Goal: Task Accomplishment & Management: Manage account settings

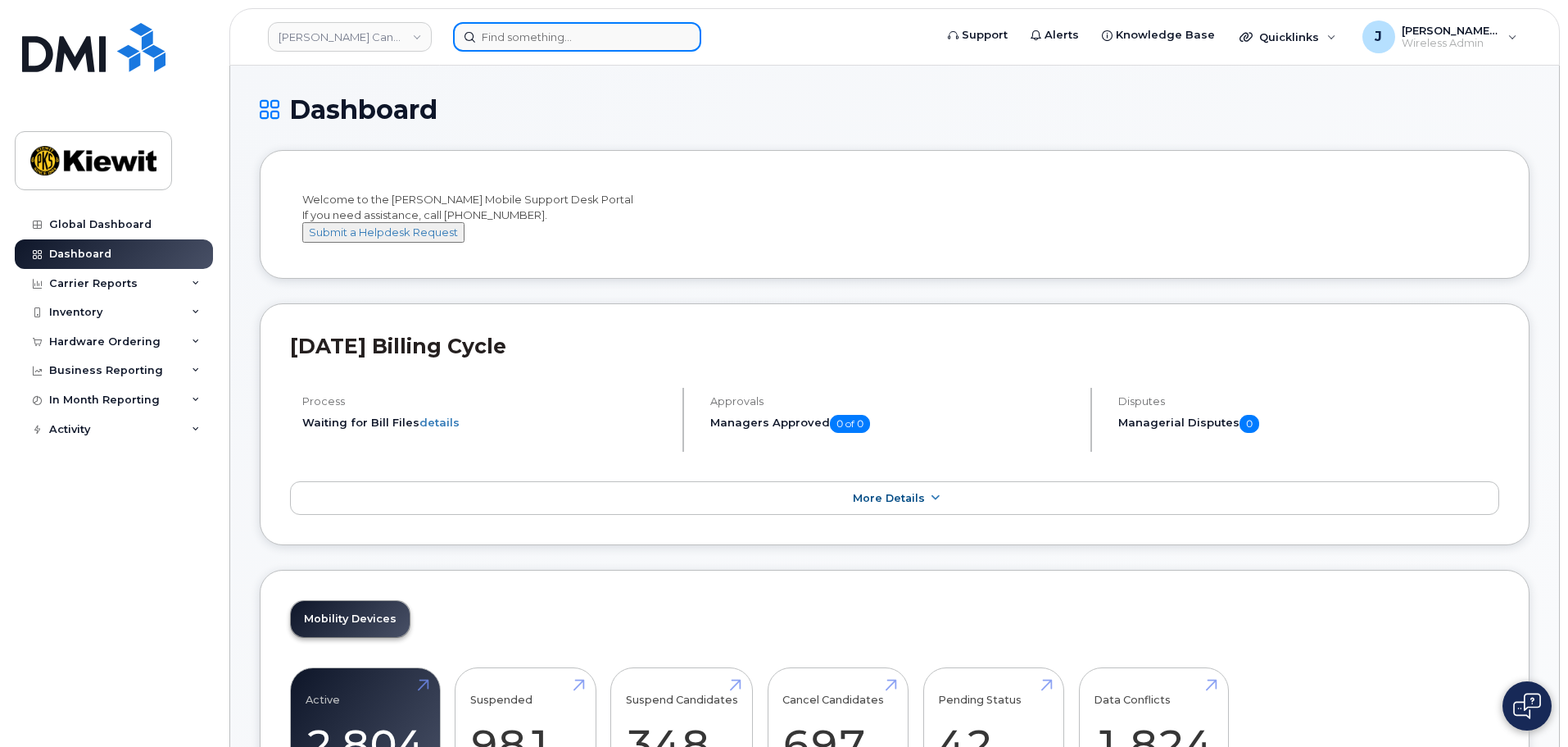
click at [550, 29] on input at bounding box center [576, 37] width 248 height 29
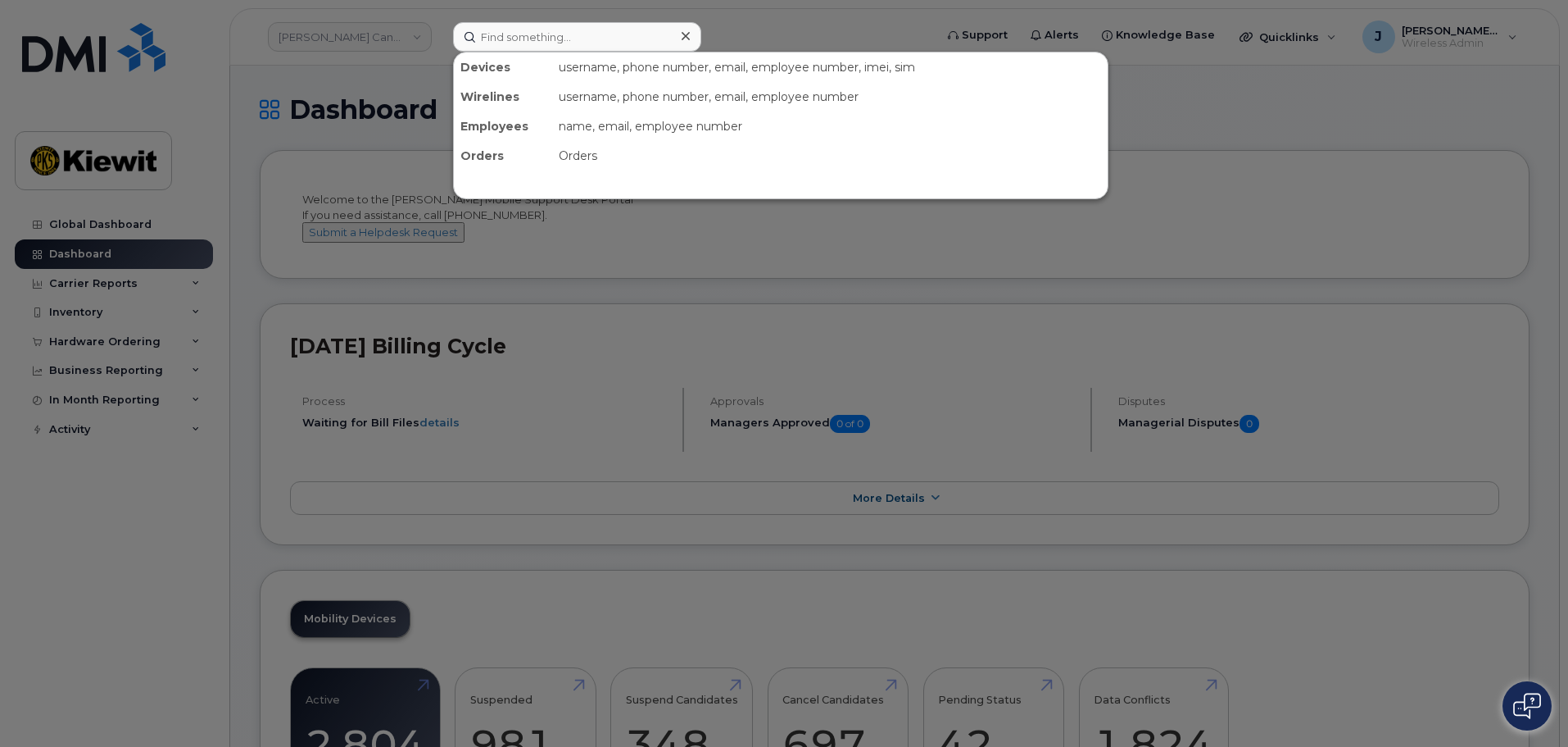
click at [707, 74] on div "username, phone number, email, employee number, imei, sim" at bounding box center [830, 67] width 555 height 29
click at [476, 62] on div "Devices" at bounding box center [502, 67] width 98 height 29
click at [725, 8] on div at bounding box center [784, 373] width 1568 height 747
click at [510, 39] on input at bounding box center [576, 37] width 248 height 29
click at [812, 307] on div at bounding box center [784, 373] width 1568 height 747
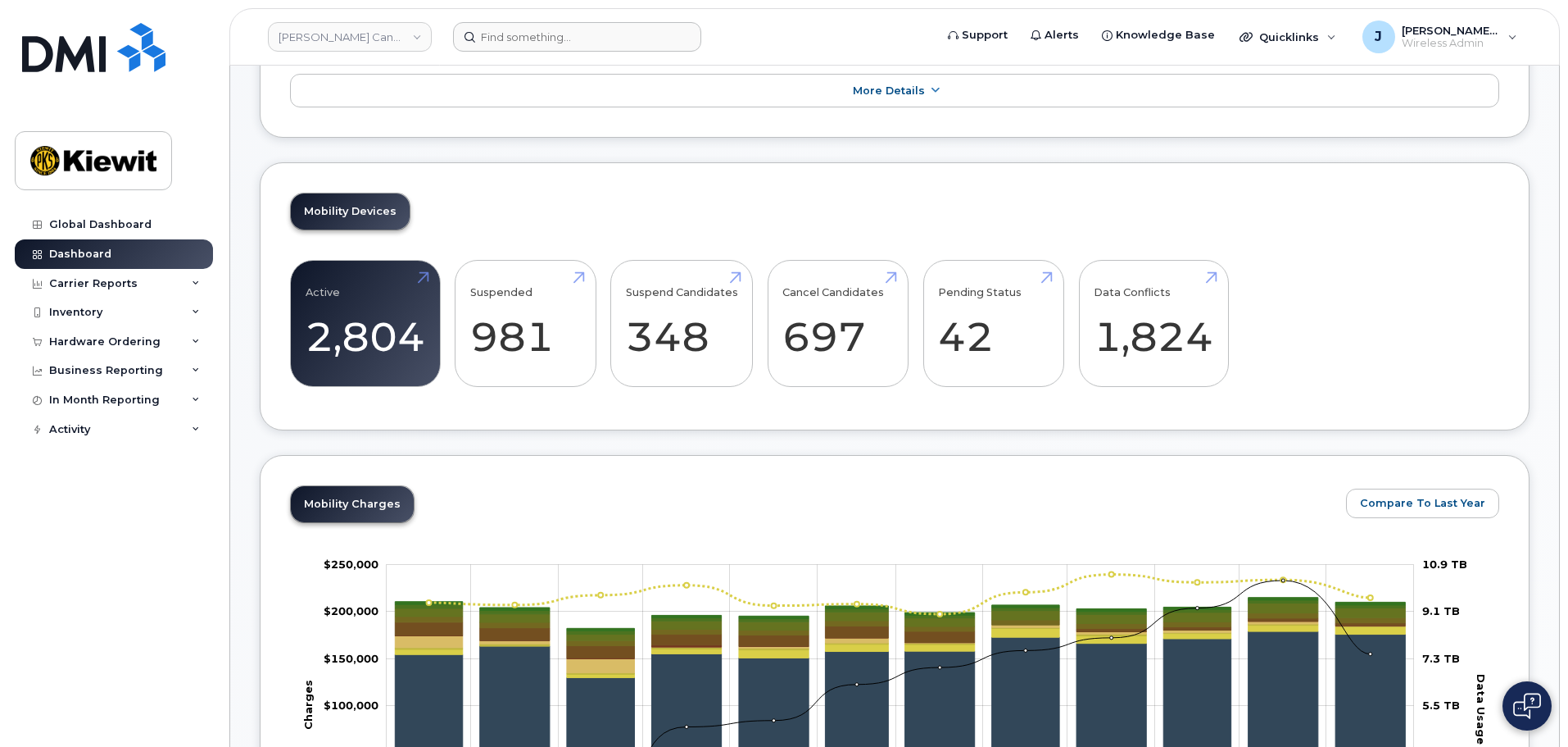
scroll to position [410, 0]
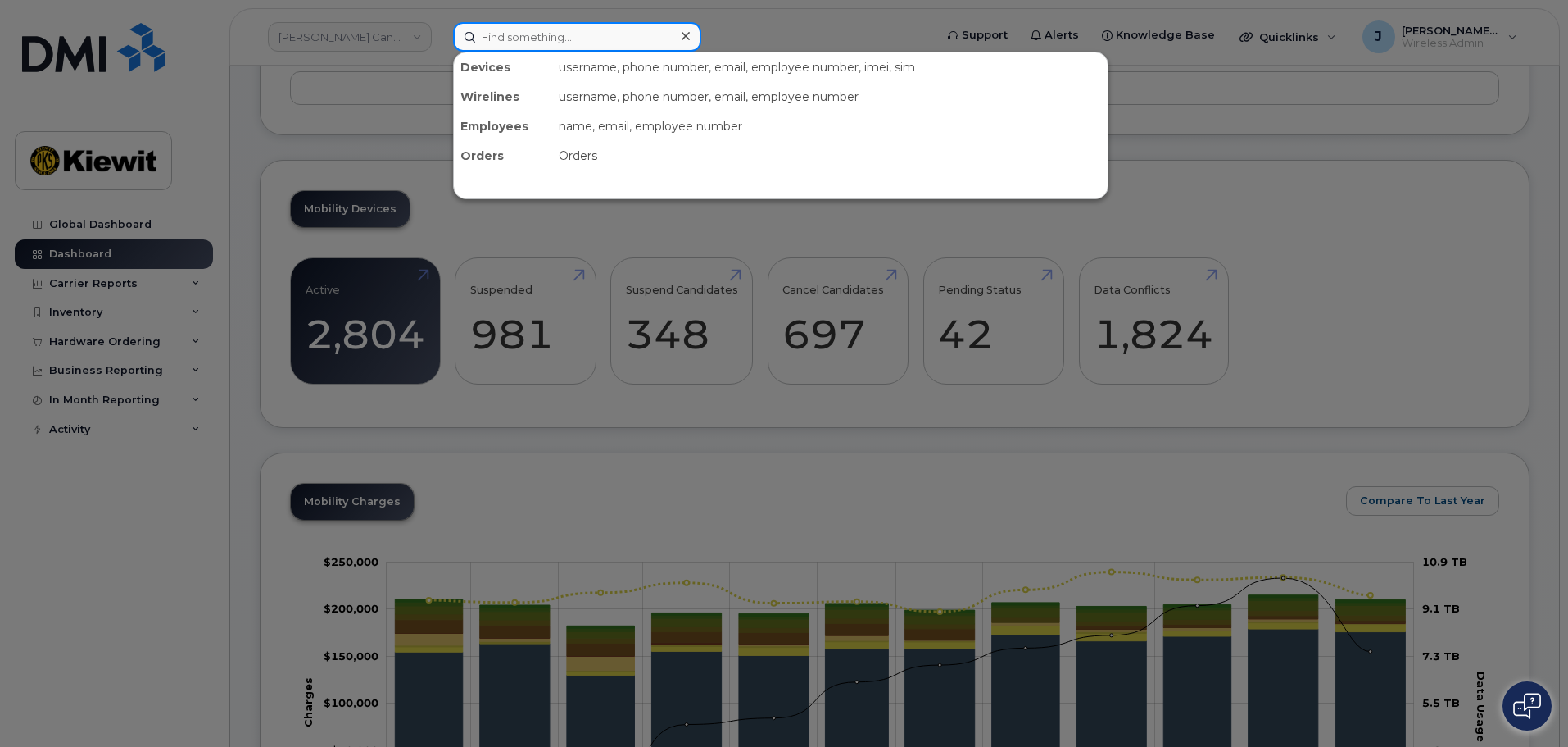
click at [521, 36] on input at bounding box center [576, 37] width 248 height 29
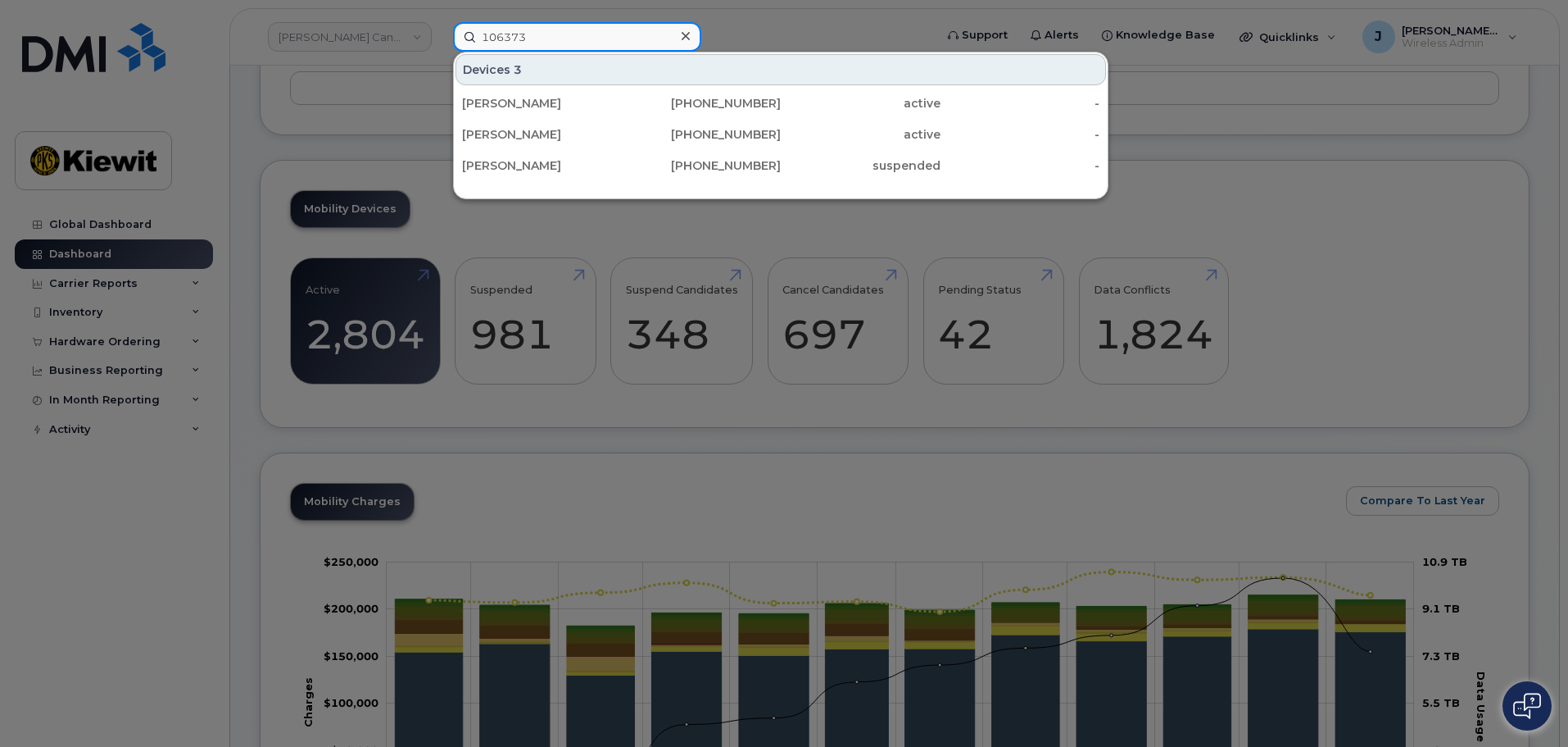
type input "106373"
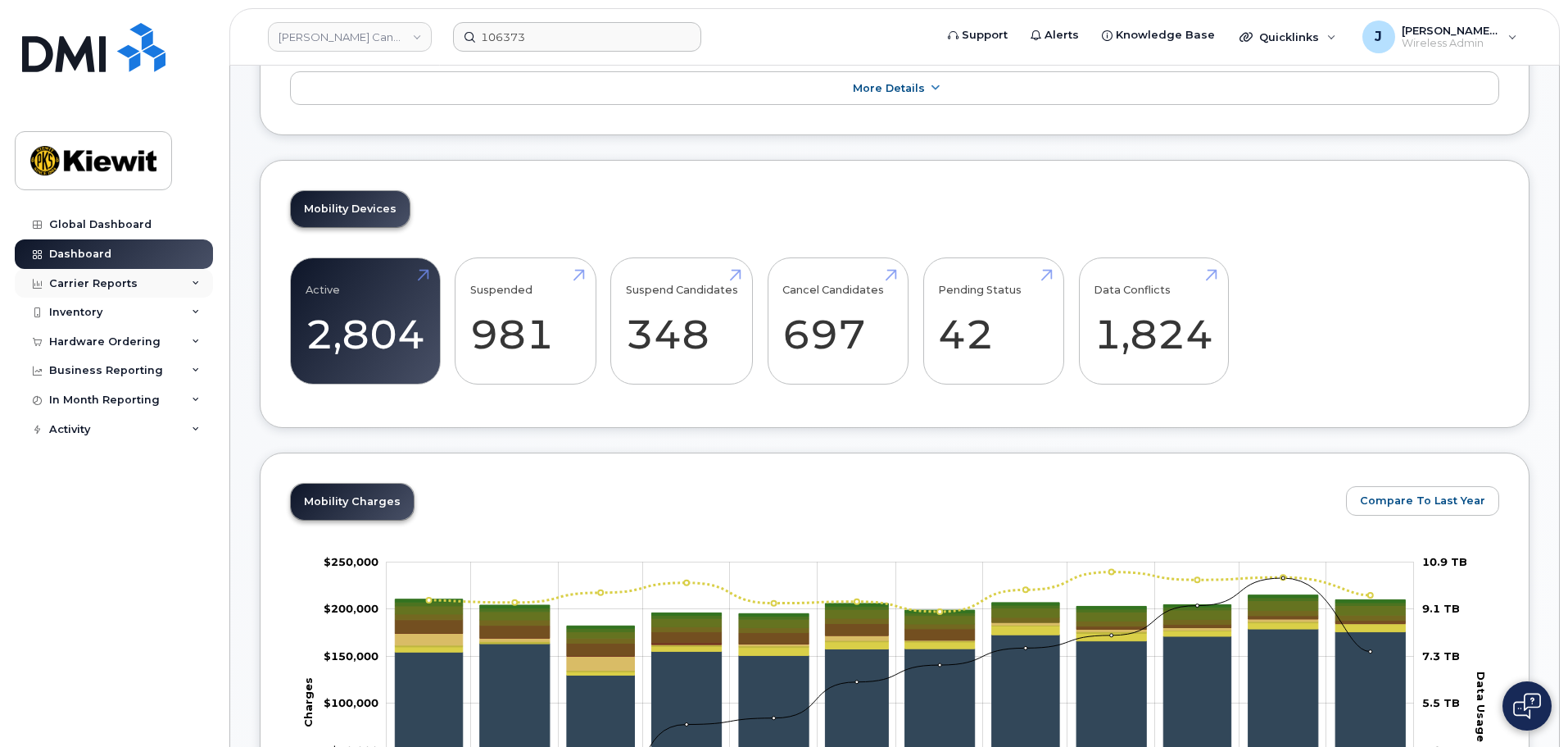
click at [127, 279] on div "Carrier Reports" at bounding box center [93, 283] width 89 height 13
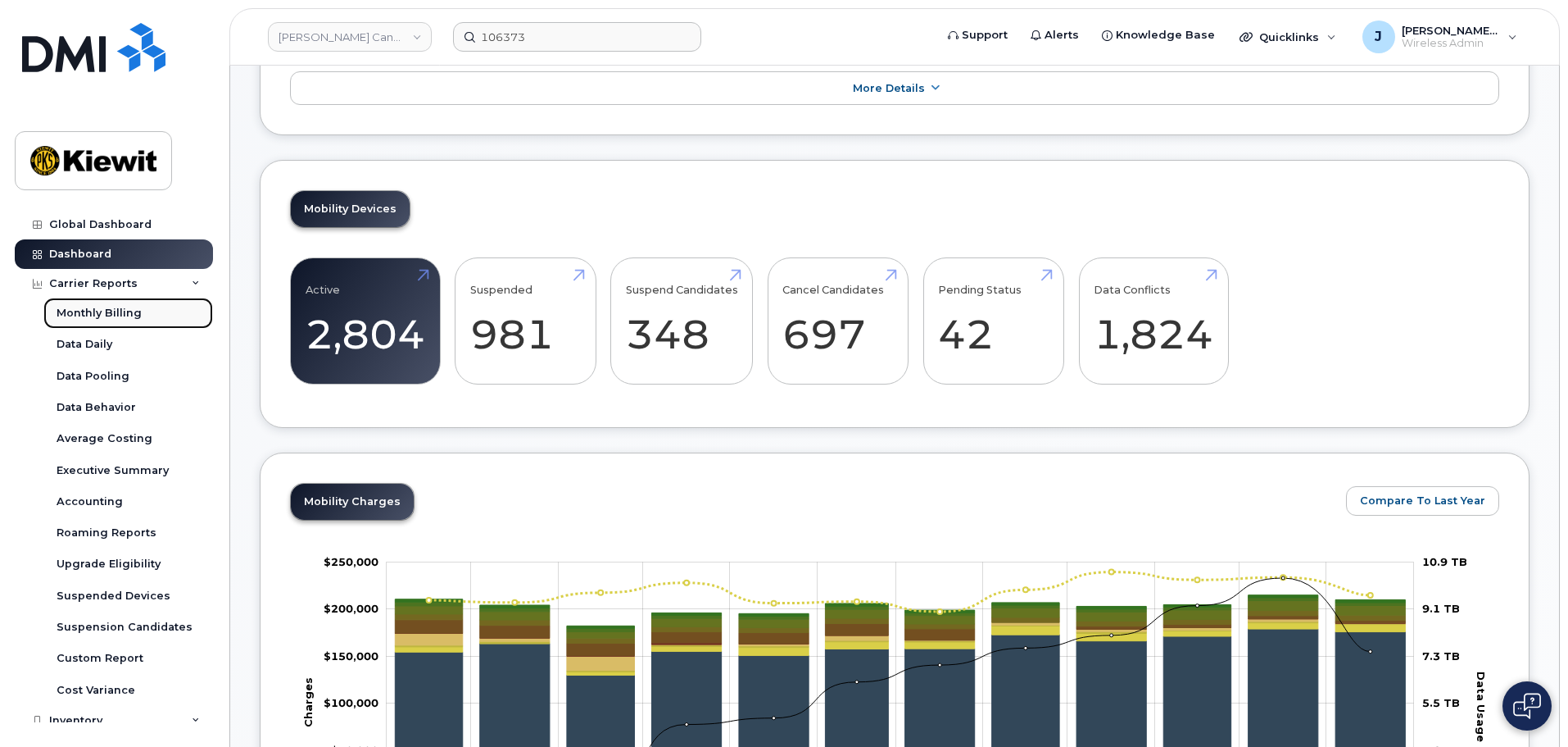
click at [136, 309] on div "Monthly Billing" at bounding box center [99, 313] width 85 height 15
click at [342, 42] on link "[PERSON_NAME] Canada Inc" at bounding box center [349, 37] width 164 height 29
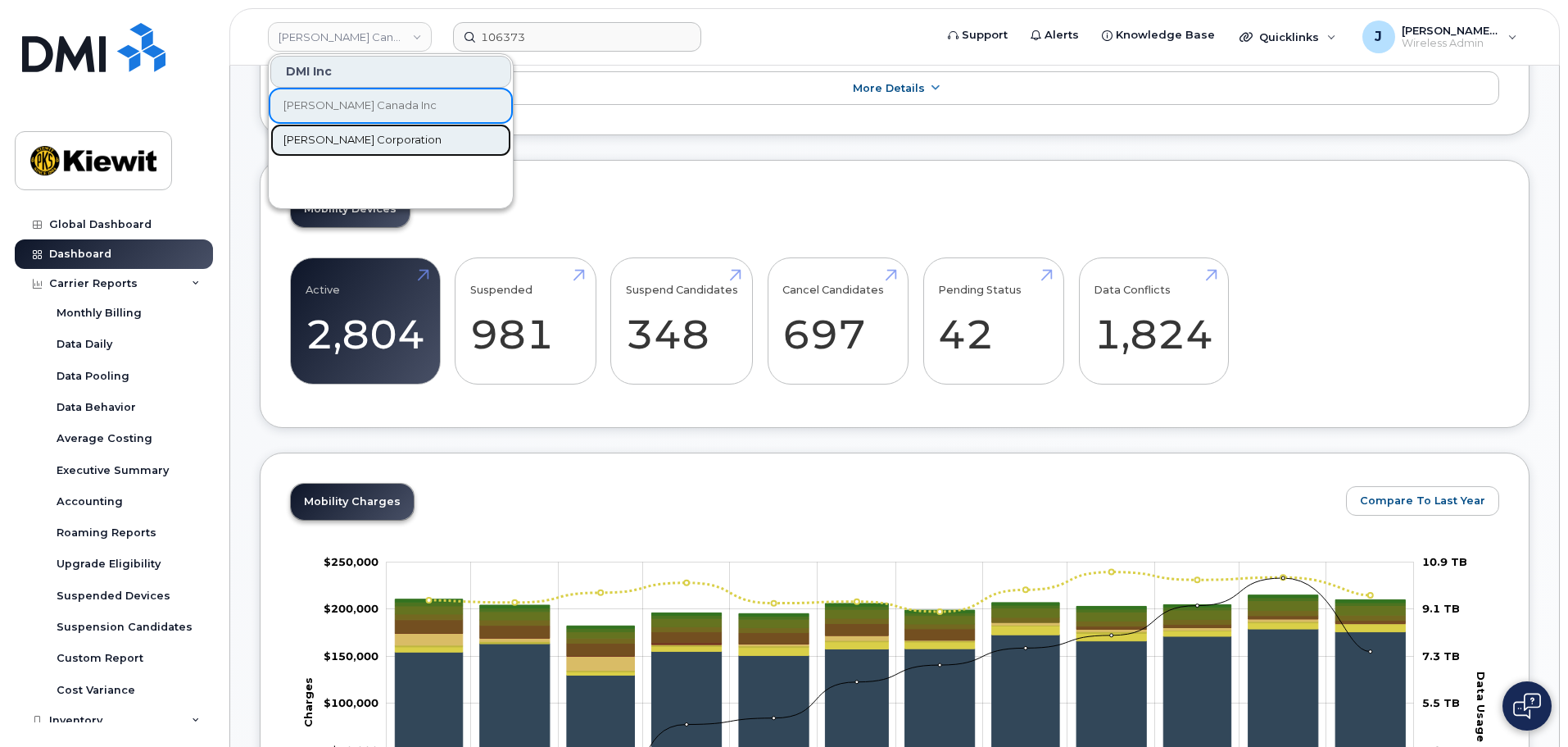
click at [342, 144] on span "[PERSON_NAME] Corporation" at bounding box center [362, 140] width 159 height 16
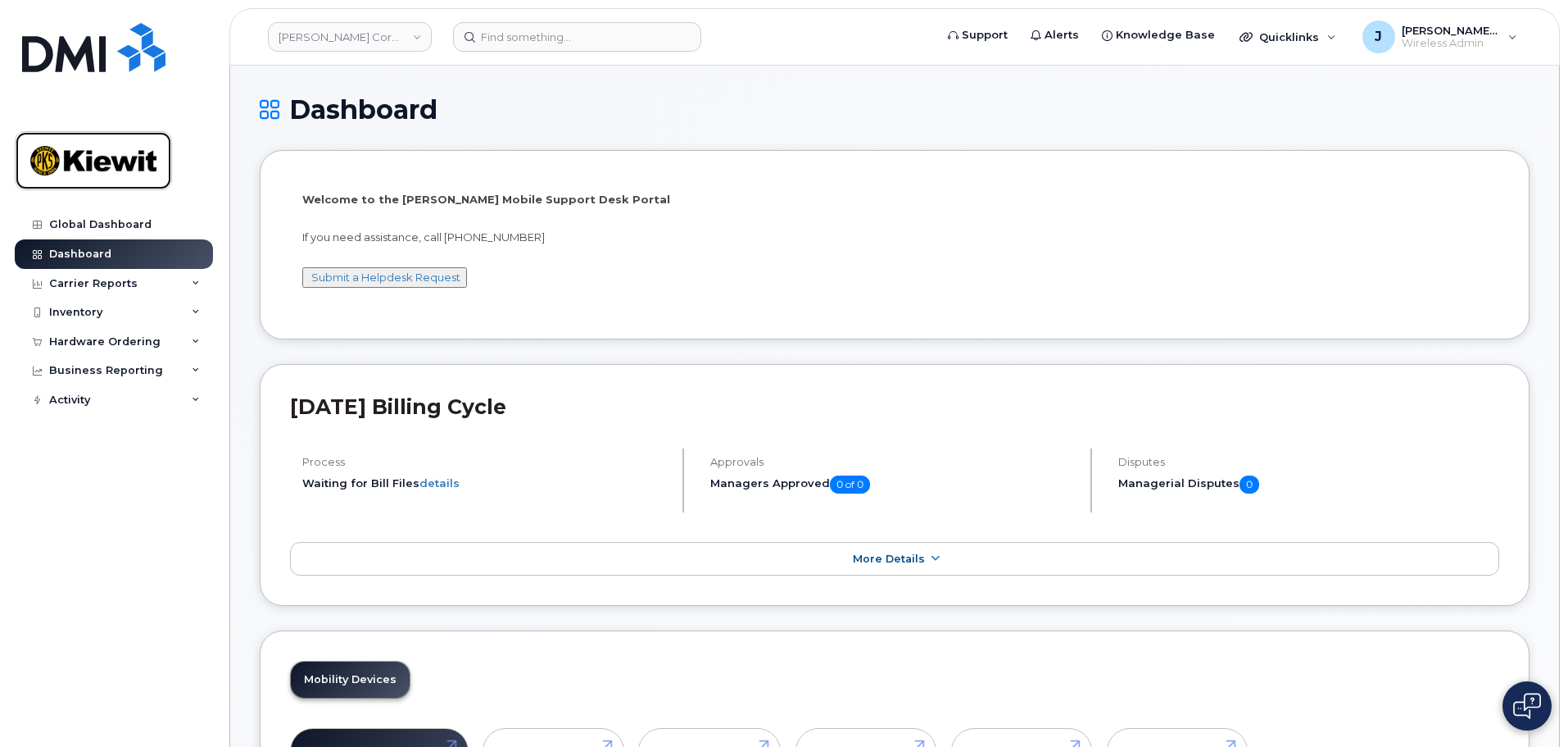
drag, startPoint x: 143, startPoint y: 159, endPoint x: 538, endPoint y: 262, distance: 408.2
drag, startPoint x: 538, startPoint y: 262, endPoint x: 400, endPoint y: 111, distance: 204.6
click at [400, 111] on h1 "Dashboard" at bounding box center [894, 109] width 1270 height 28
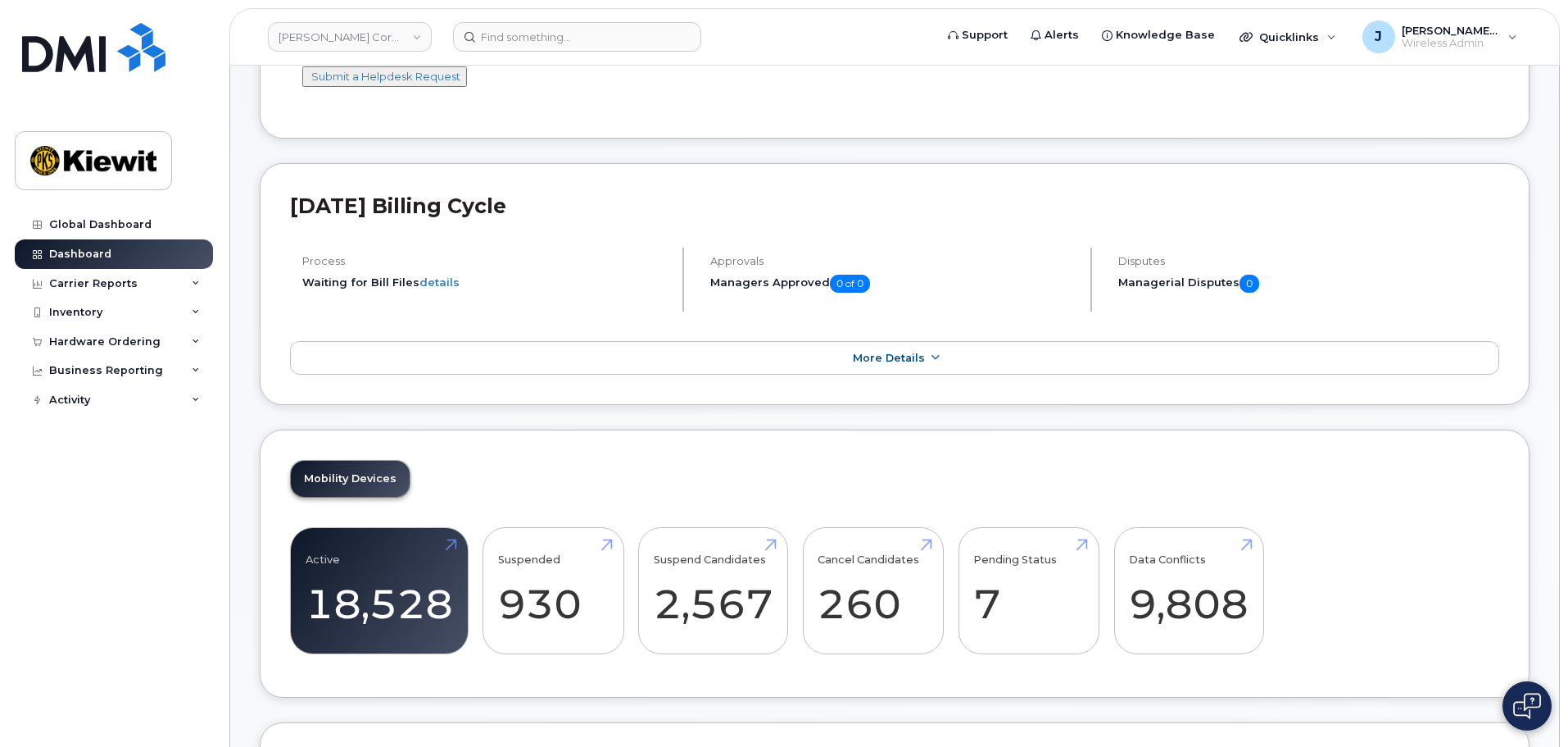
scroll to position [246, 0]
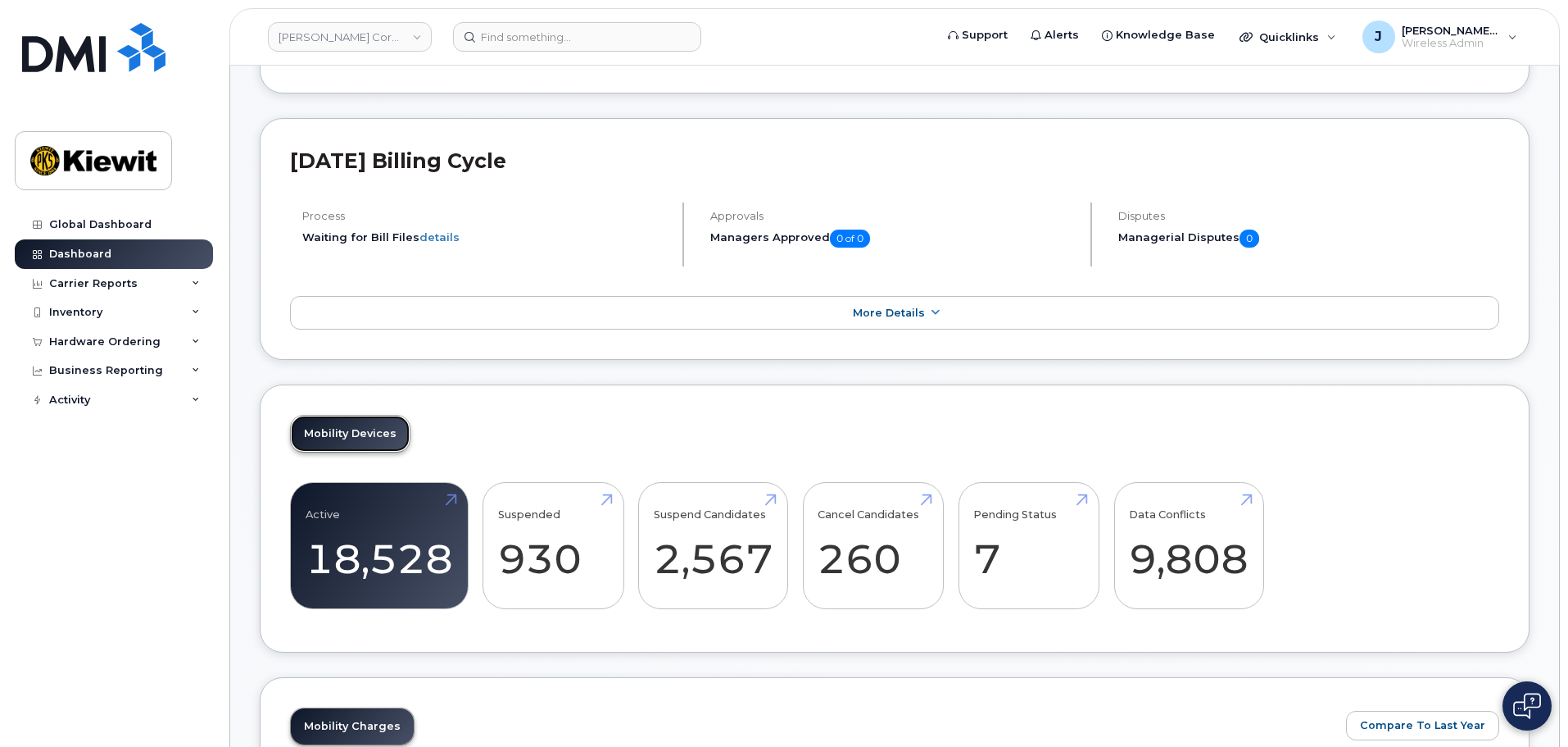
click at [365, 439] on link "Mobility Devices" at bounding box center [350, 433] width 119 height 36
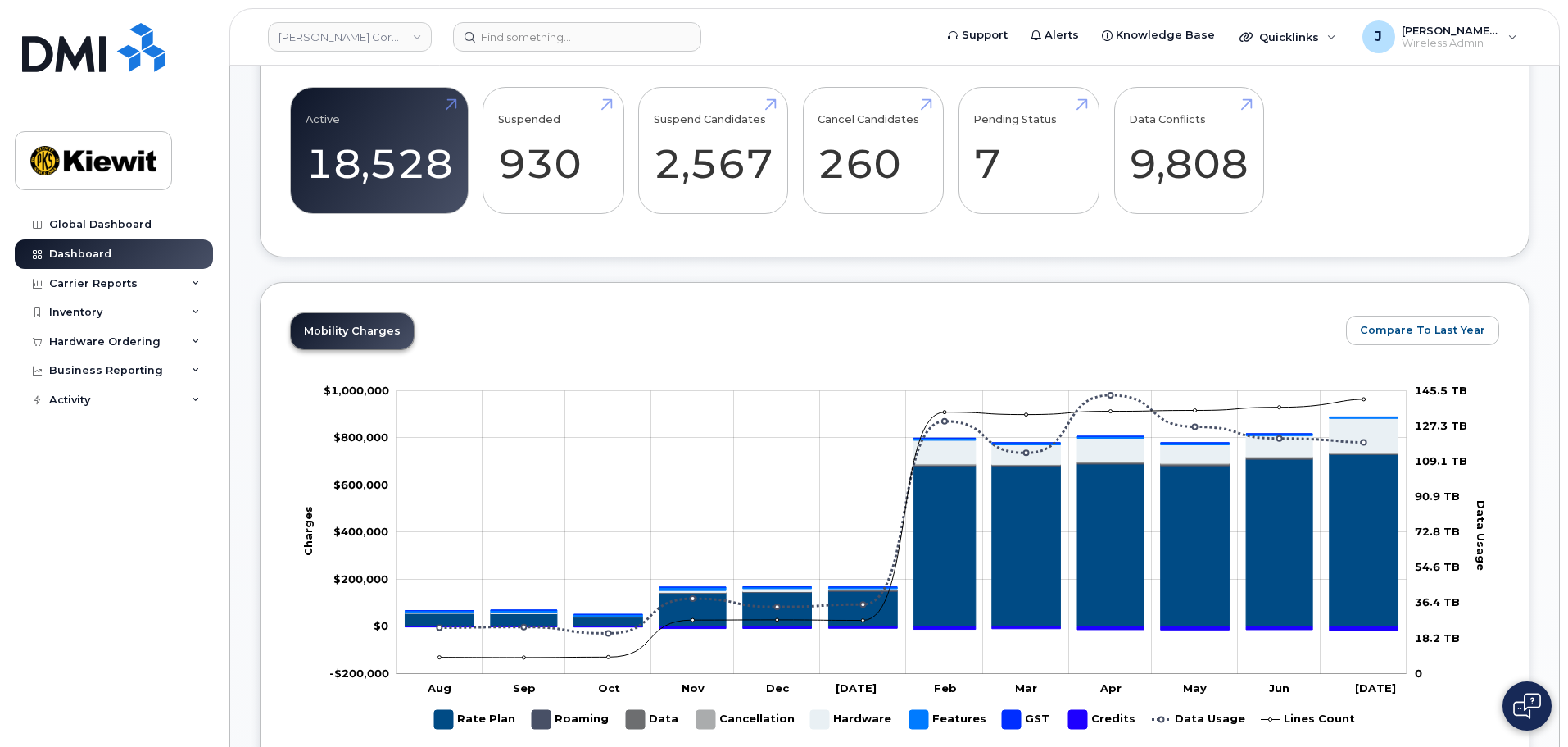
scroll to position [819, 0]
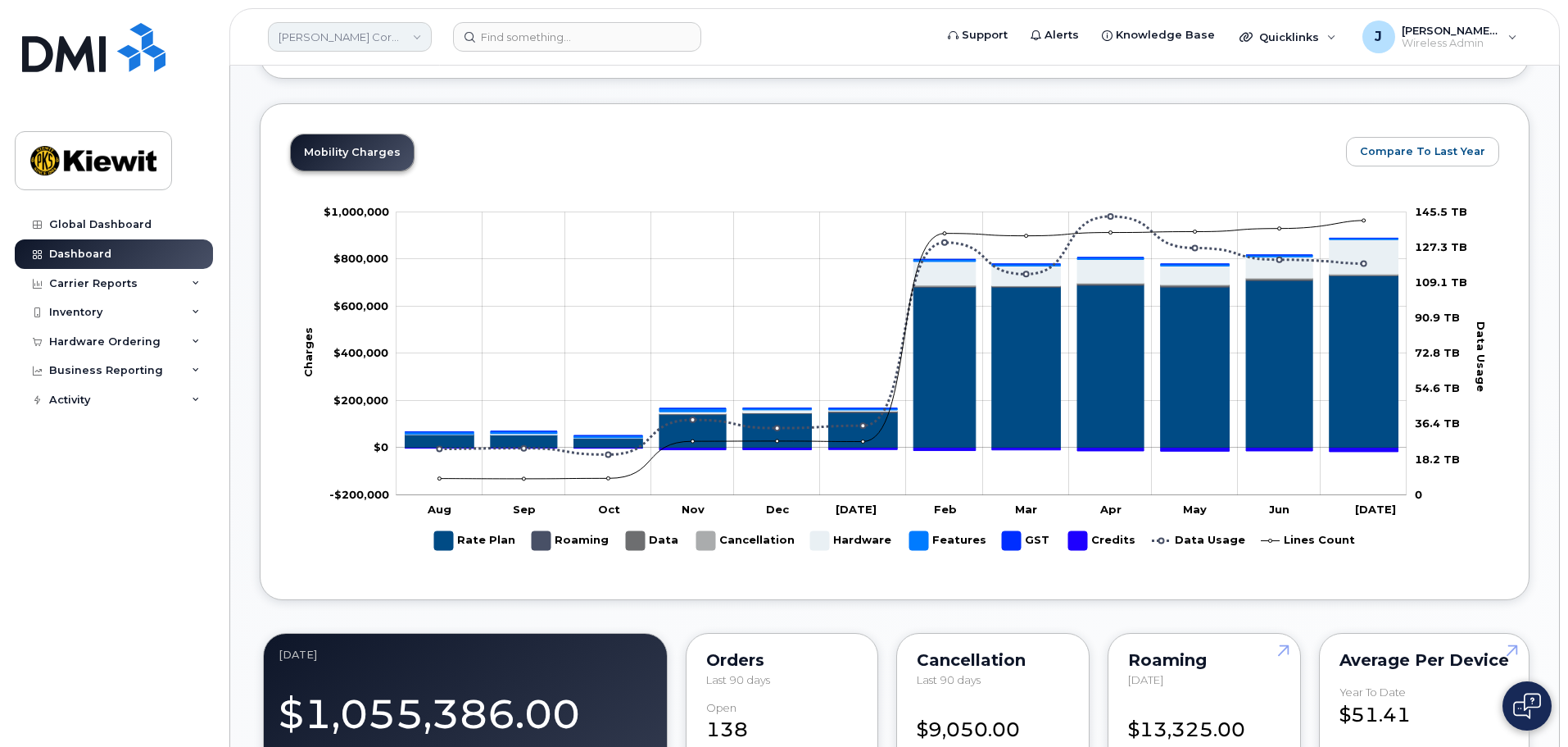
click at [397, 33] on link "[PERSON_NAME] Corporation" at bounding box center [349, 37] width 164 height 29
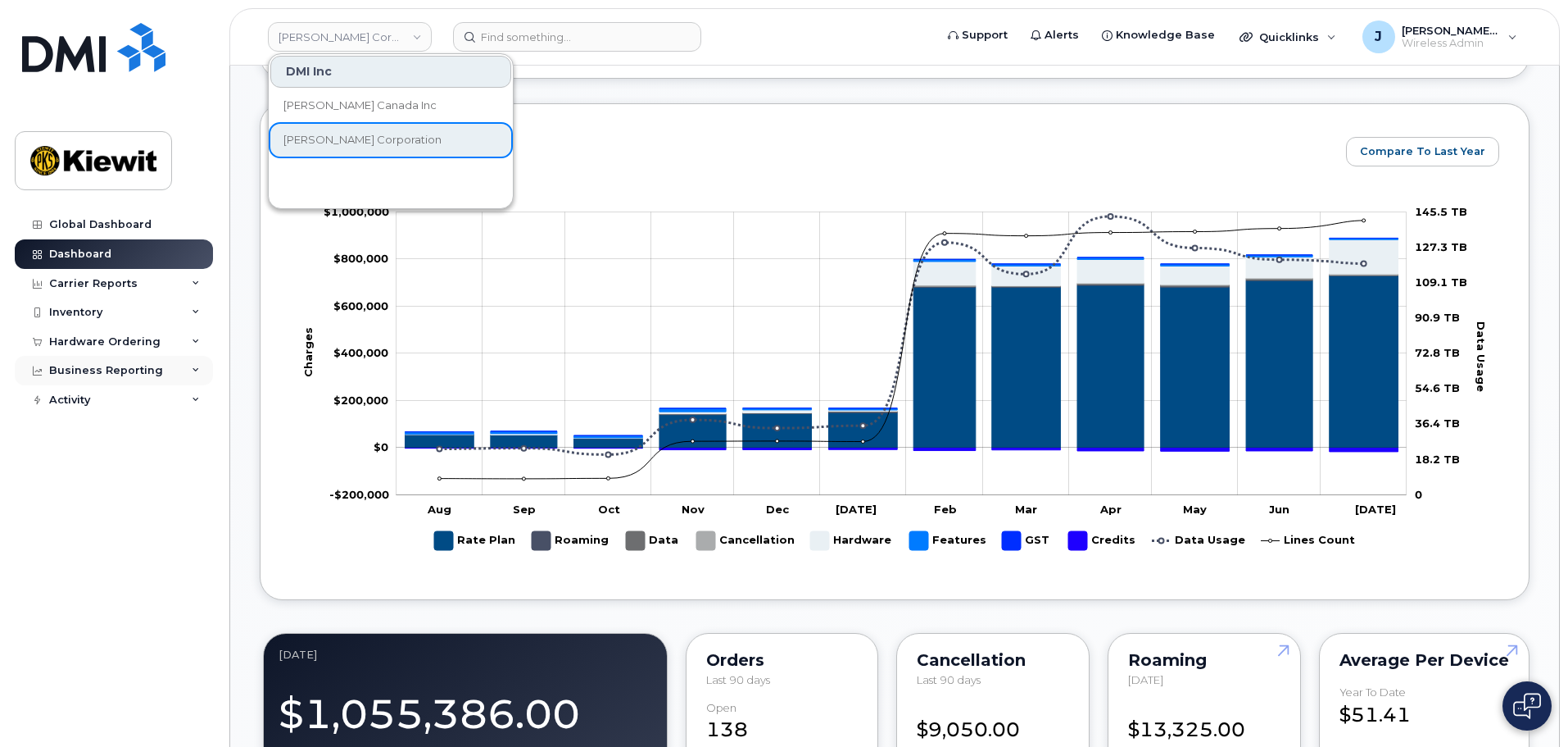
drag, startPoint x: 152, startPoint y: 366, endPoint x: 152, endPoint y: 376, distance: 10.0
click at [153, 372] on div "Business Reporting" at bounding box center [106, 370] width 114 height 13
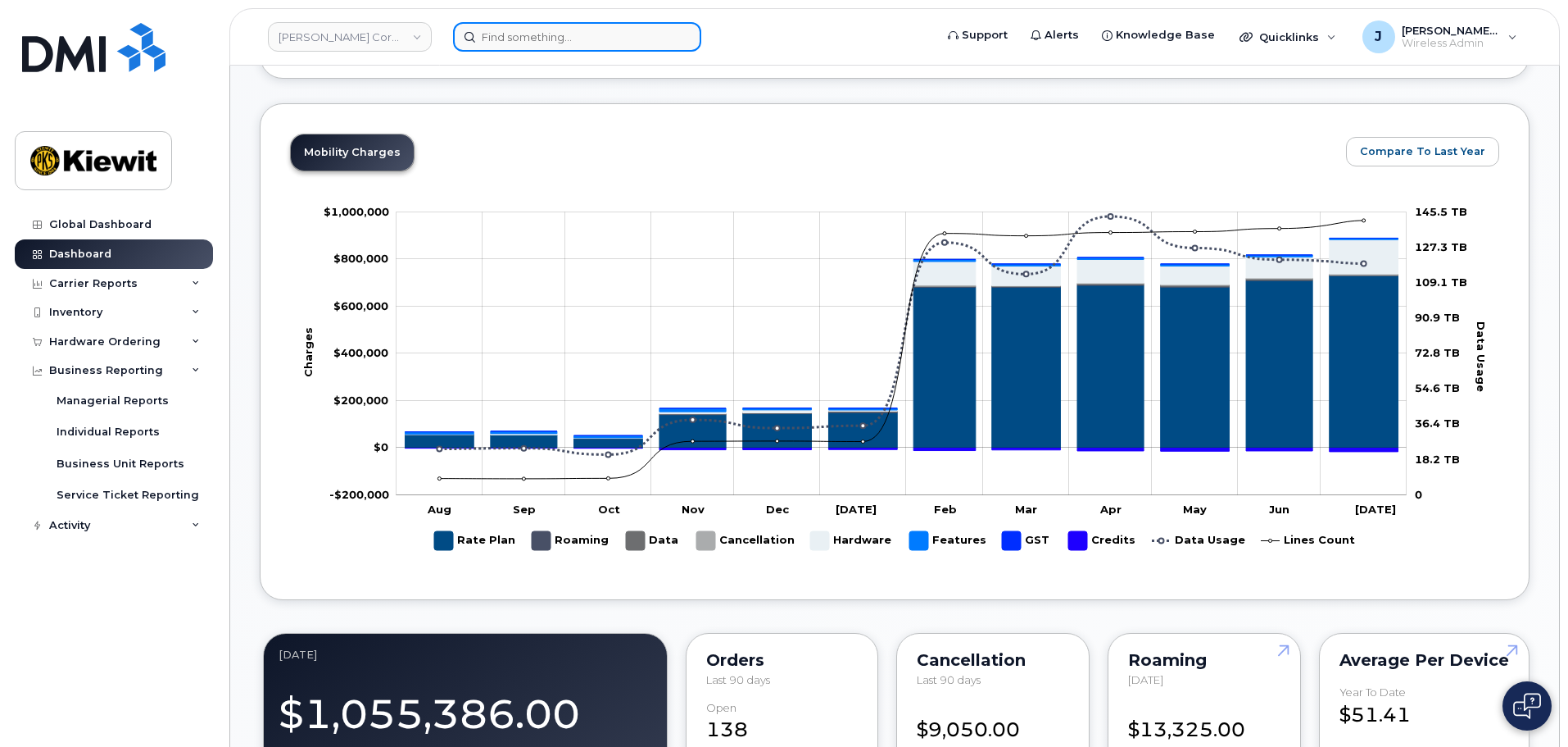
click at [506, 42] on input at bounding box center [576, 37] width 248 height 29
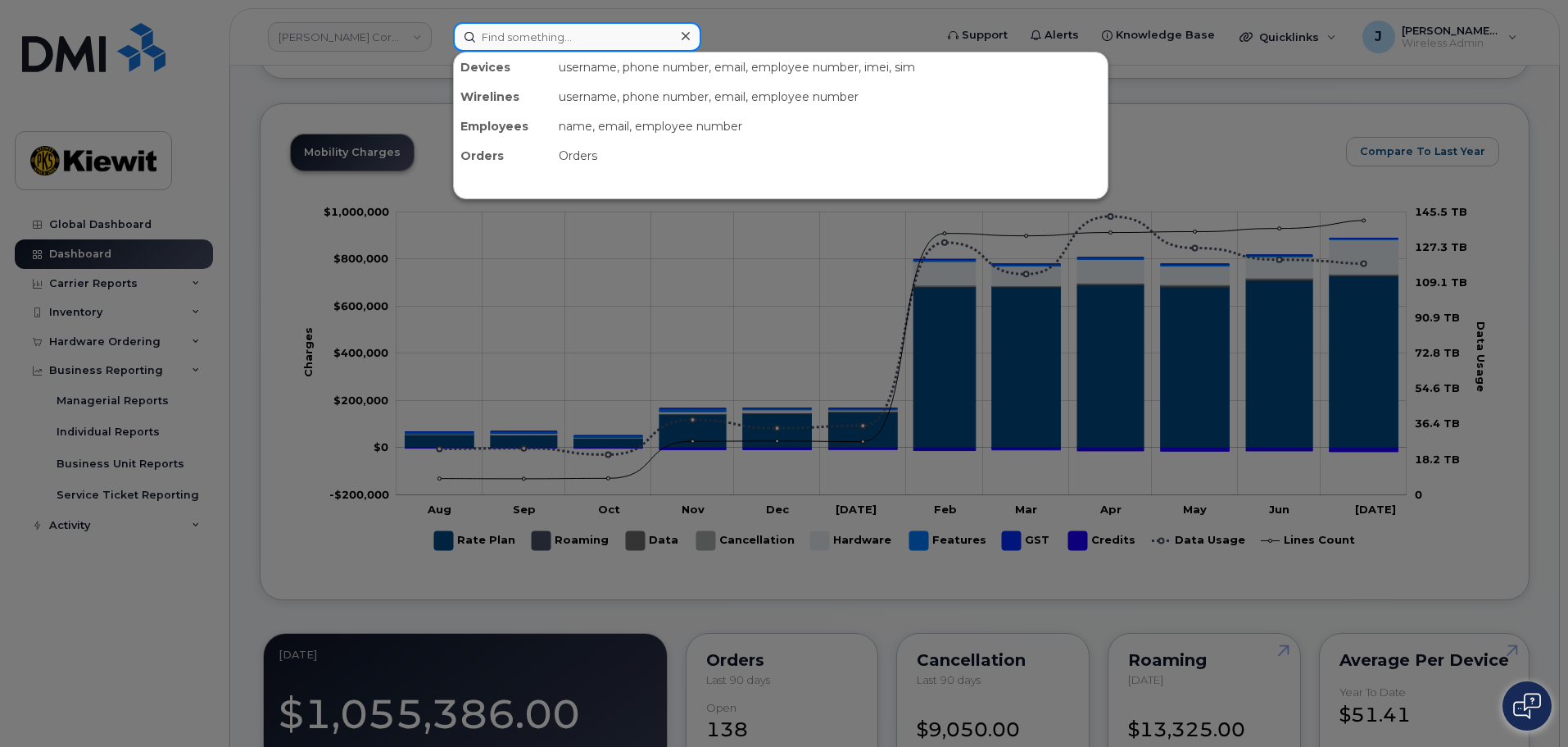
click at [556, 36] on input at bounding box center [576, 37] width 248 height 29
paste input "106059.1085"
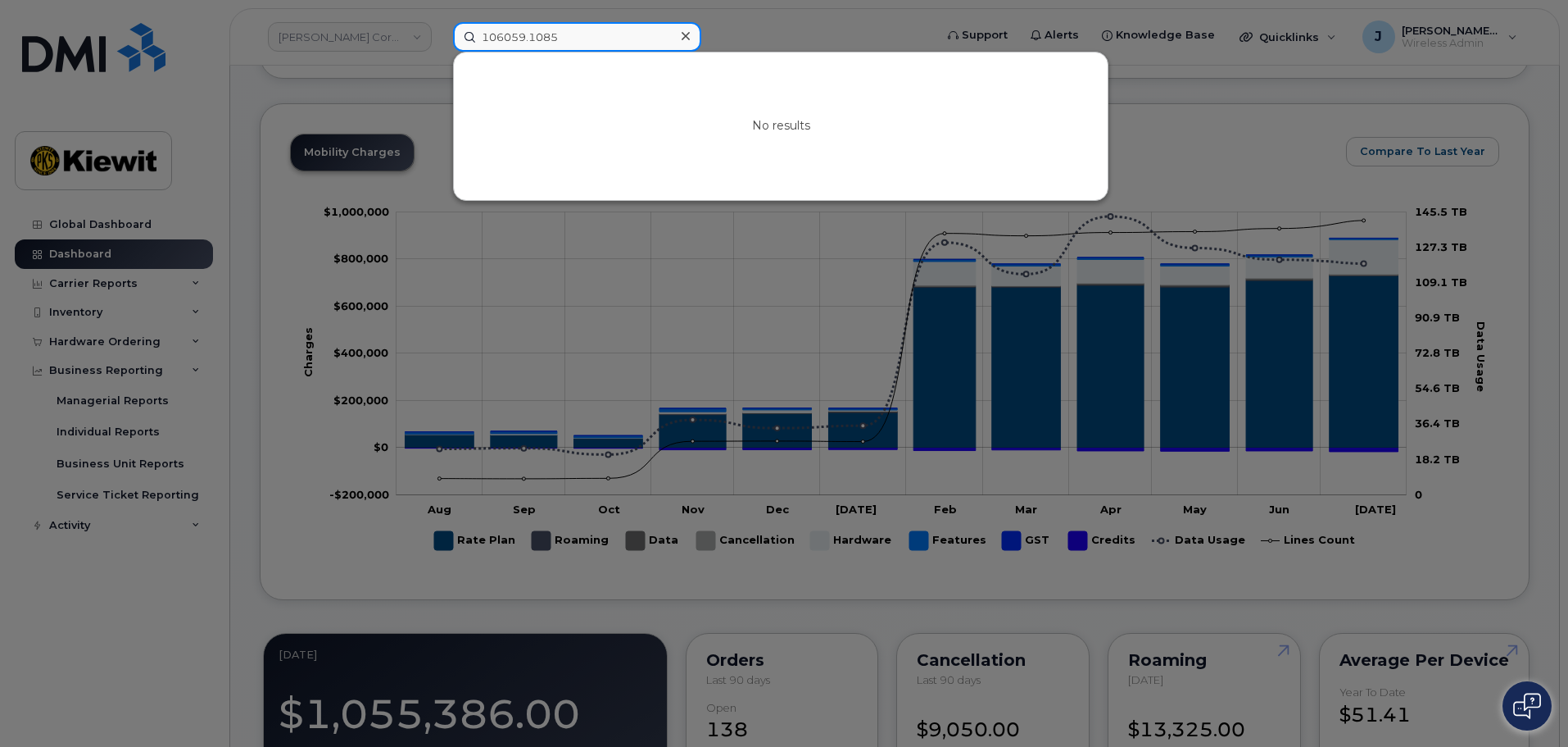
type input "106059.1085"
click at [683, 35] on icon at bounding box center [685, 36] width 8 height 13
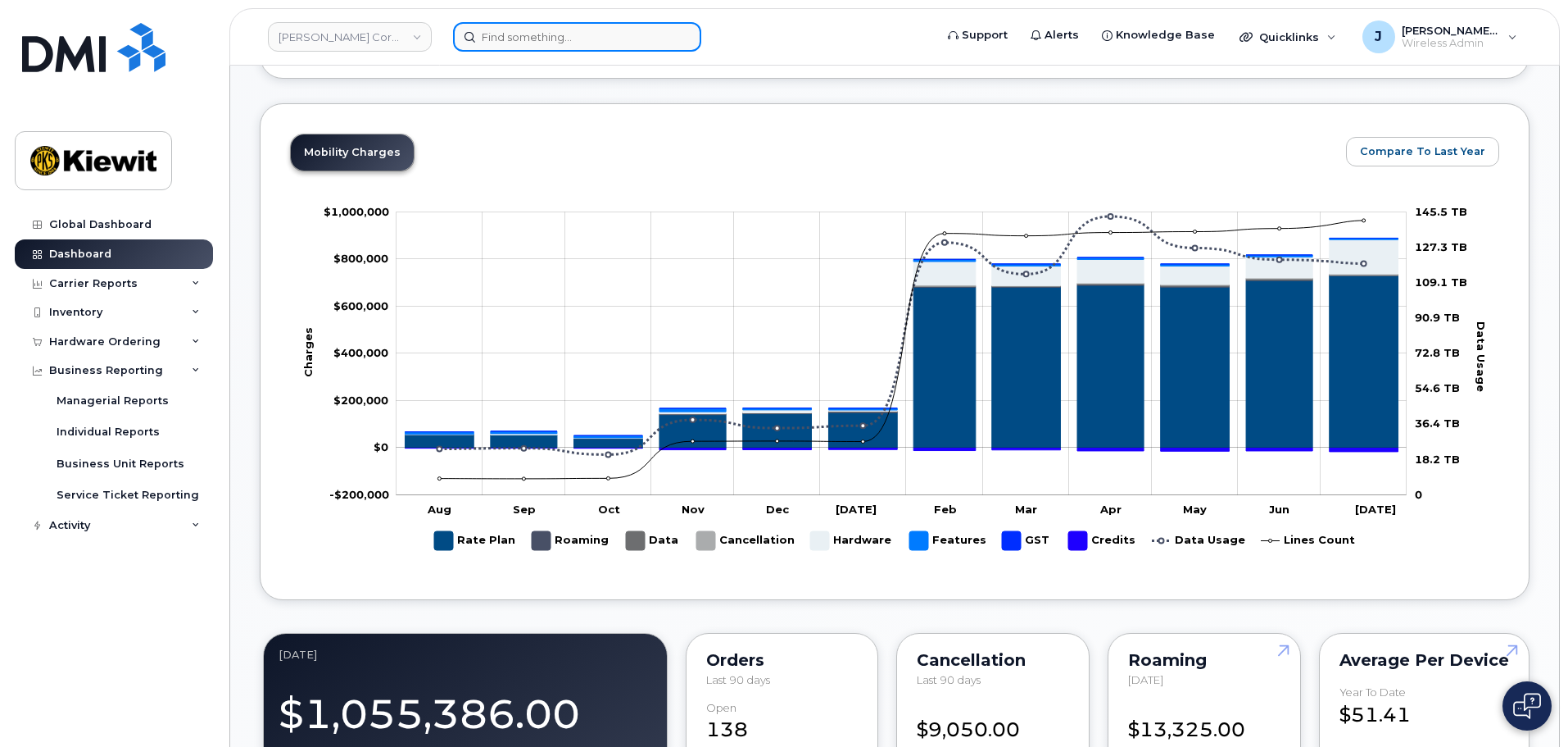
click at [548, 41] on input at bounding box center [576, 37] width 248 height 29
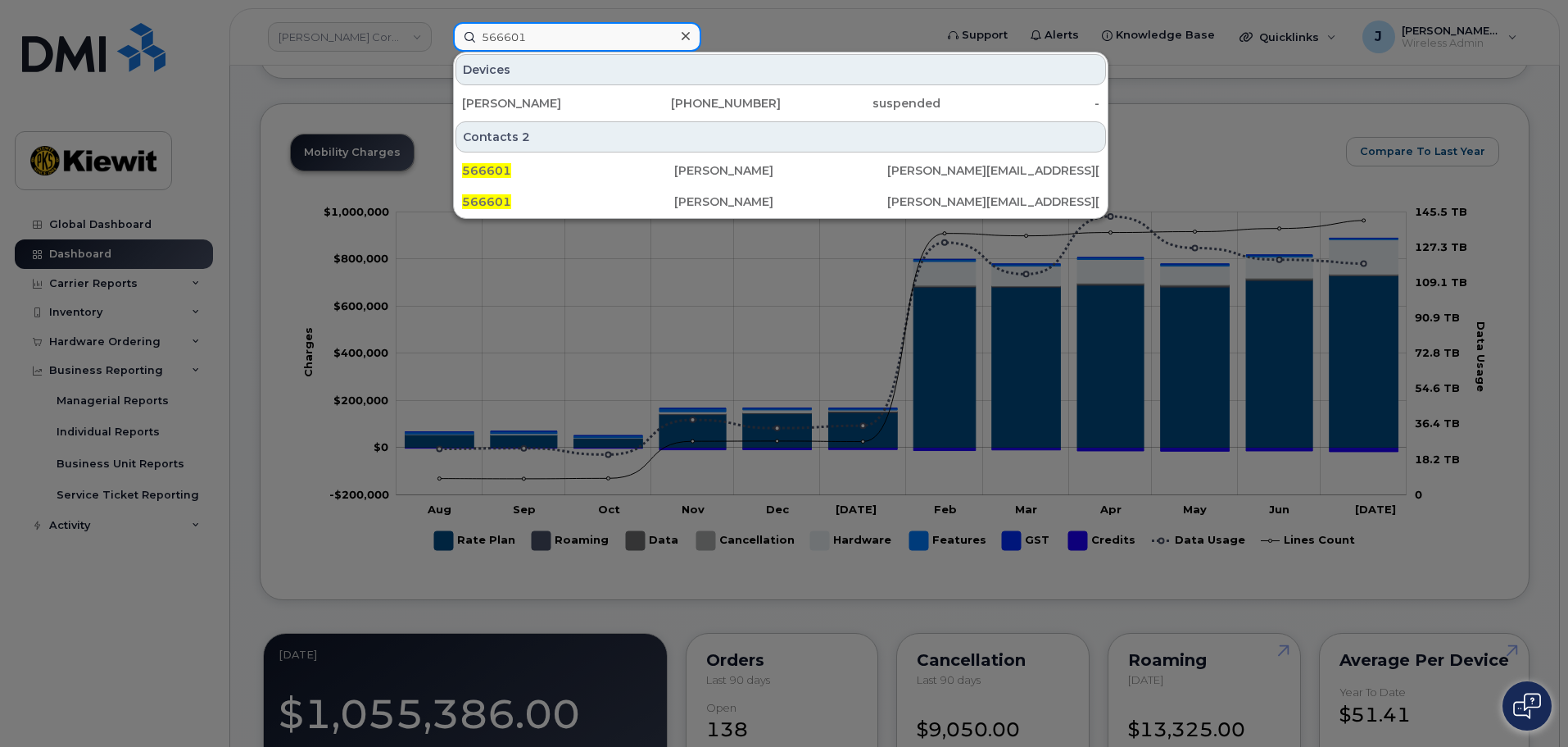
drag, startPoint x: 538, startPoint y: 38, endPoint x: 399, endPoint y: 27, distance: 139.4
click at [440, 27] on div "566601 Devices [PERSON_NAME] [PHONE_NUMBER] suspended - Contacts 2 566601 [PERS…" at bounding box center [688, 37] width 497 height 29
paste input "71858"
drag, startPoint x: 554, startPoint y: 36, endPoint x: 377, endPoint y: 16, distance: 178.1
click at [440, 22] on div "571858 Devices [PERSON_NAME] [PHONE_NUMBER] active - Contacts 2 571858 [PERSON_…" at bounding box center [688, 37] width 497 height 29
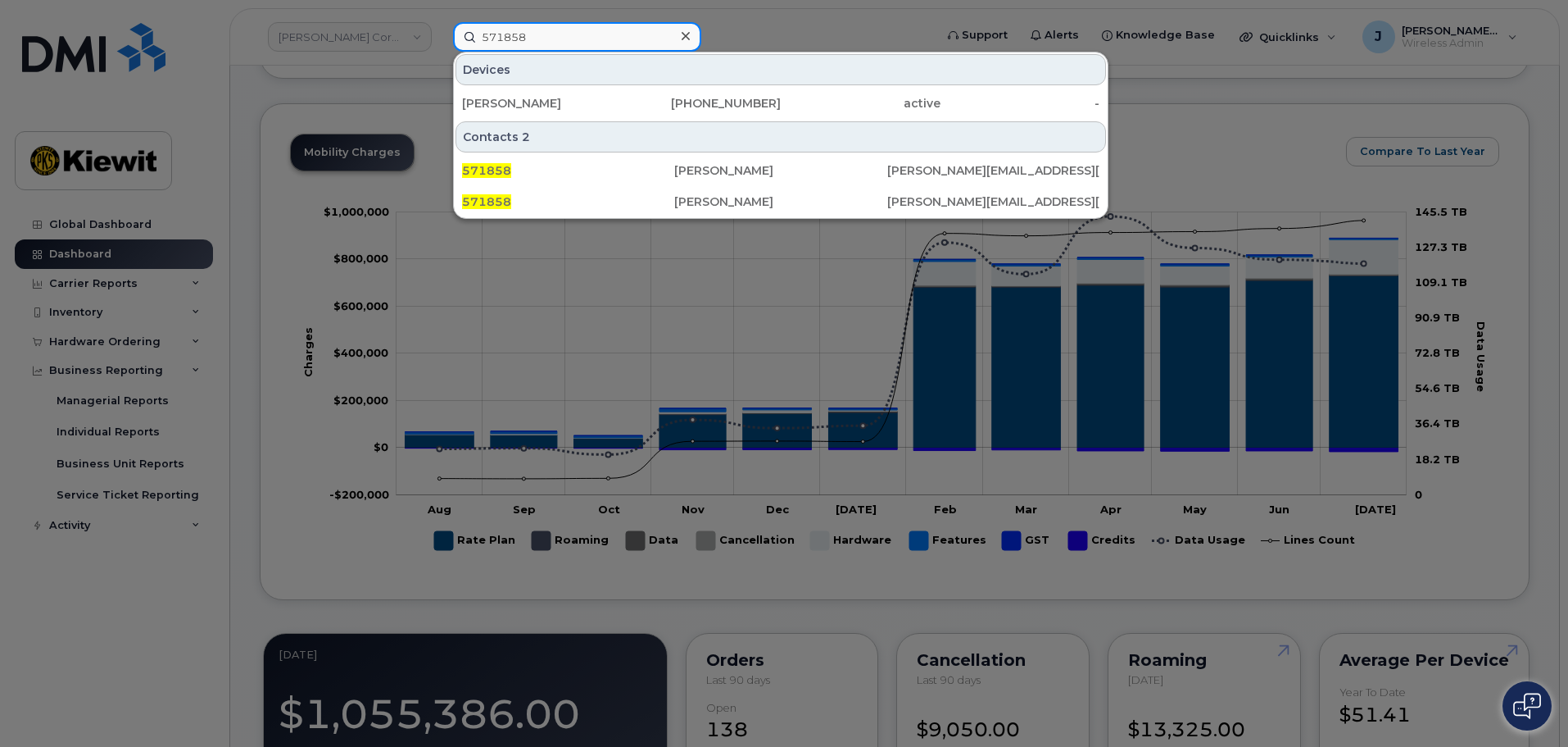
paste input "(262) 440-612"
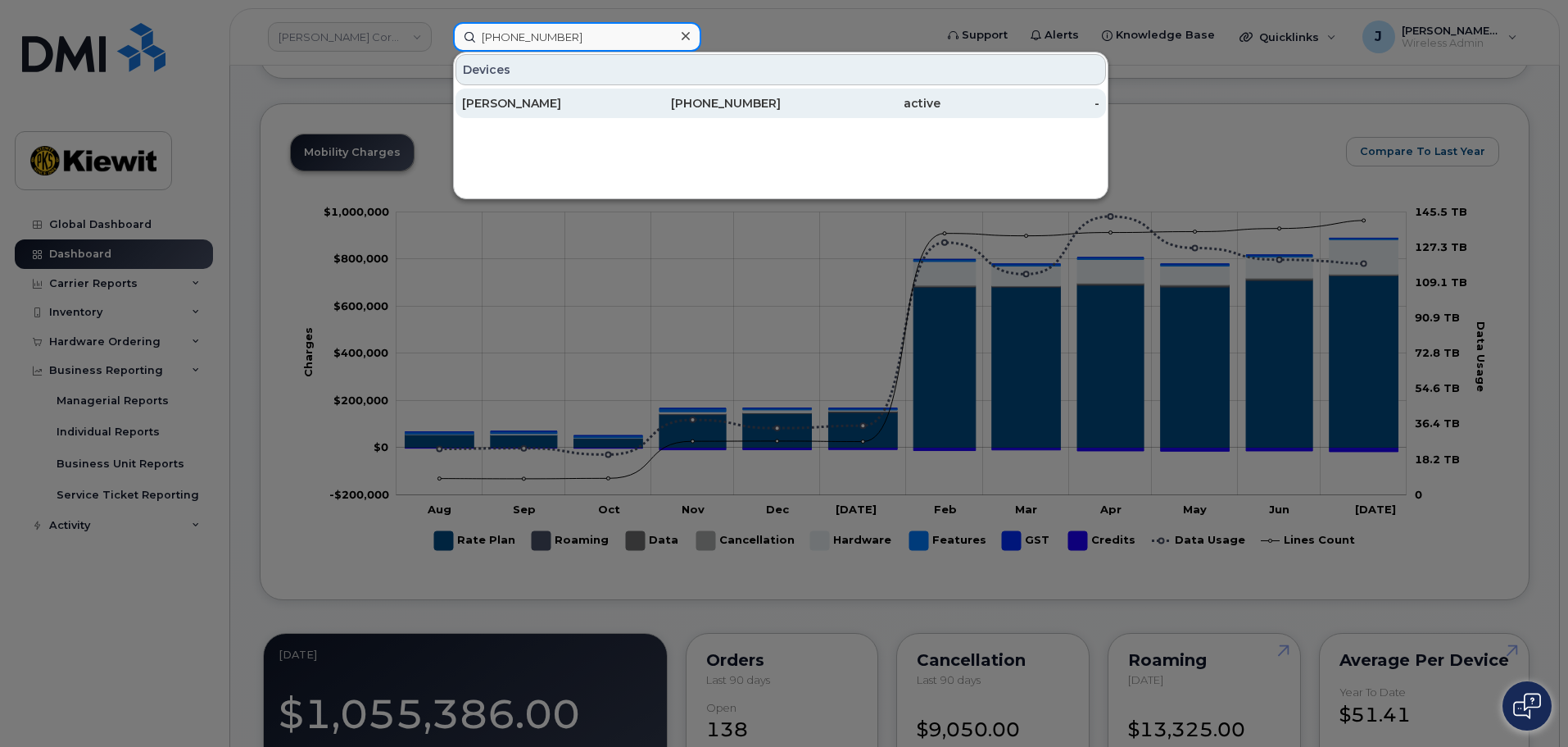
type input "[PHONE_NUMBER]"
click at [1015, 116] on div "-" at bounding box center [1021, 104] width 159 height 29
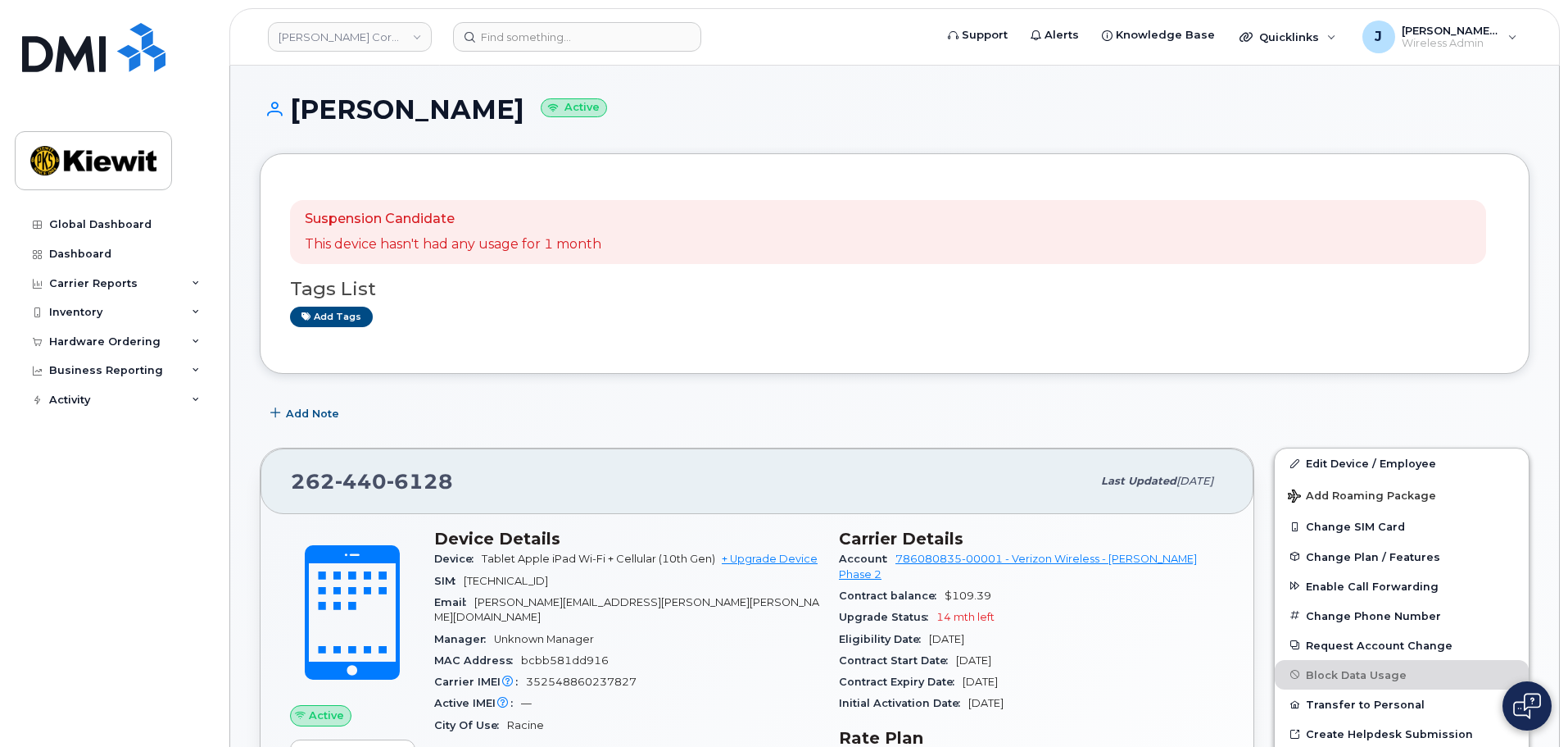
click at [393, 220] on p "Suspension Candidate" at bounding box center [454, 219] width 297 height 19
click at [554, 225] on p "Suspension Candidate" at bounding box center [454, 219] width 297 height 19
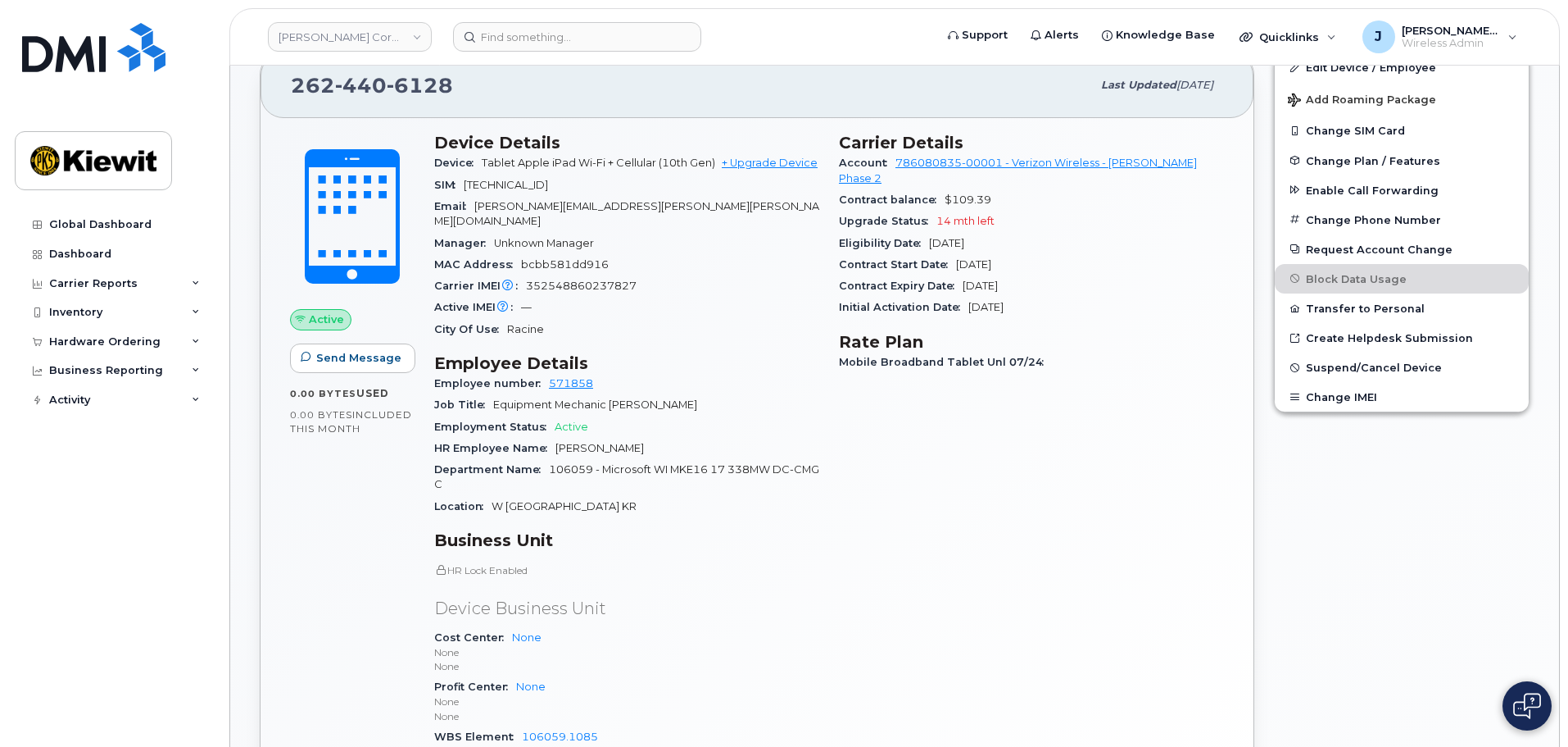
scroll to position [328, 0]
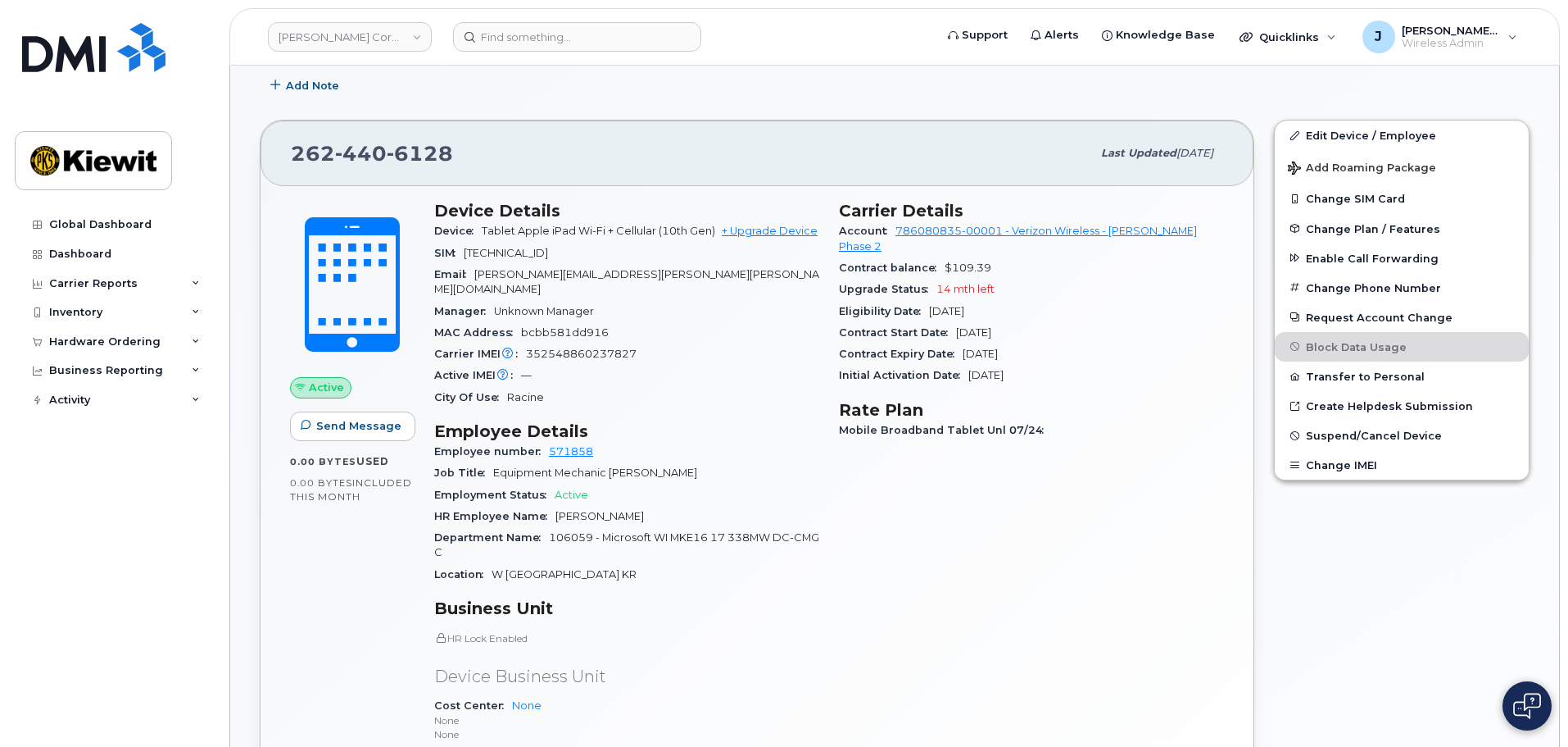
click at [322, 388] on span "Active" at bounding box center [326, 387] width 35 height 16
click at [333, 480] on span "0.00 Bytes" at bounding box center [322, 482] width 62 height 12
click at [938, 228] on link "786080835-00001 - Verizon Wireless - Kiewit Phase 2" at bounding box center [1018, 238] width 358 height 27
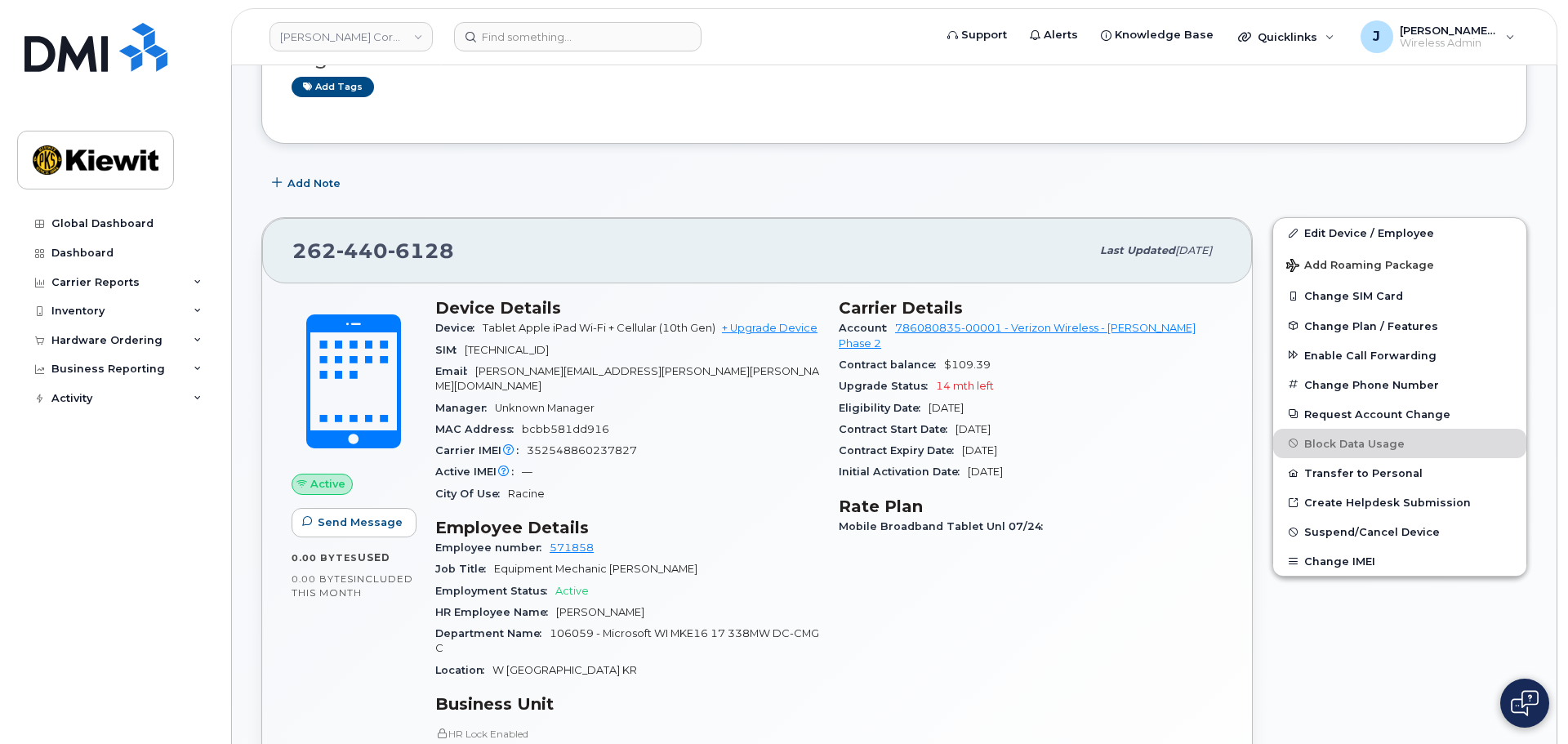
scroll to position [163, 0]
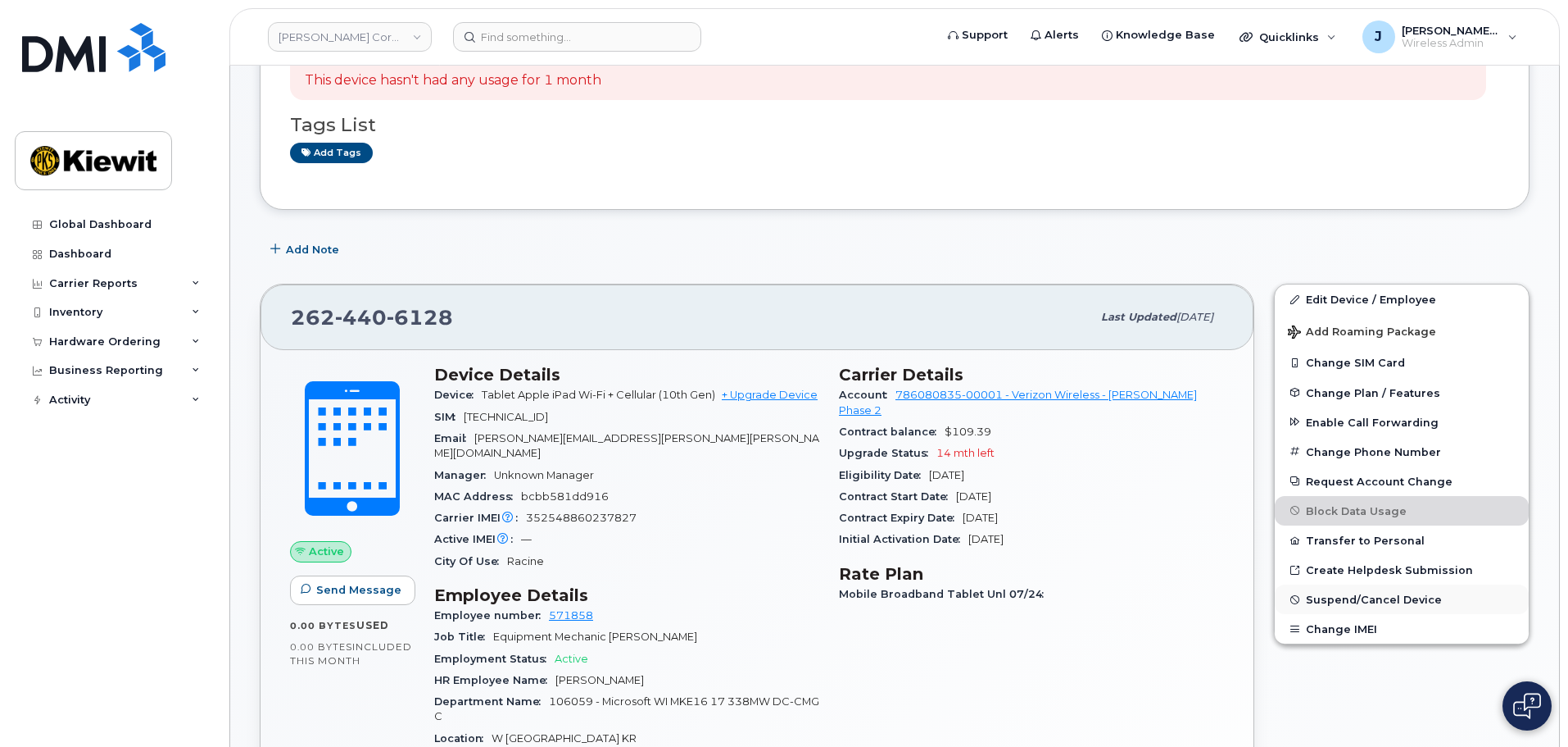
click at [1373, 599] on span "Suspend/Cancel Device" at bounding box center [1374, 599] width 136 height 12
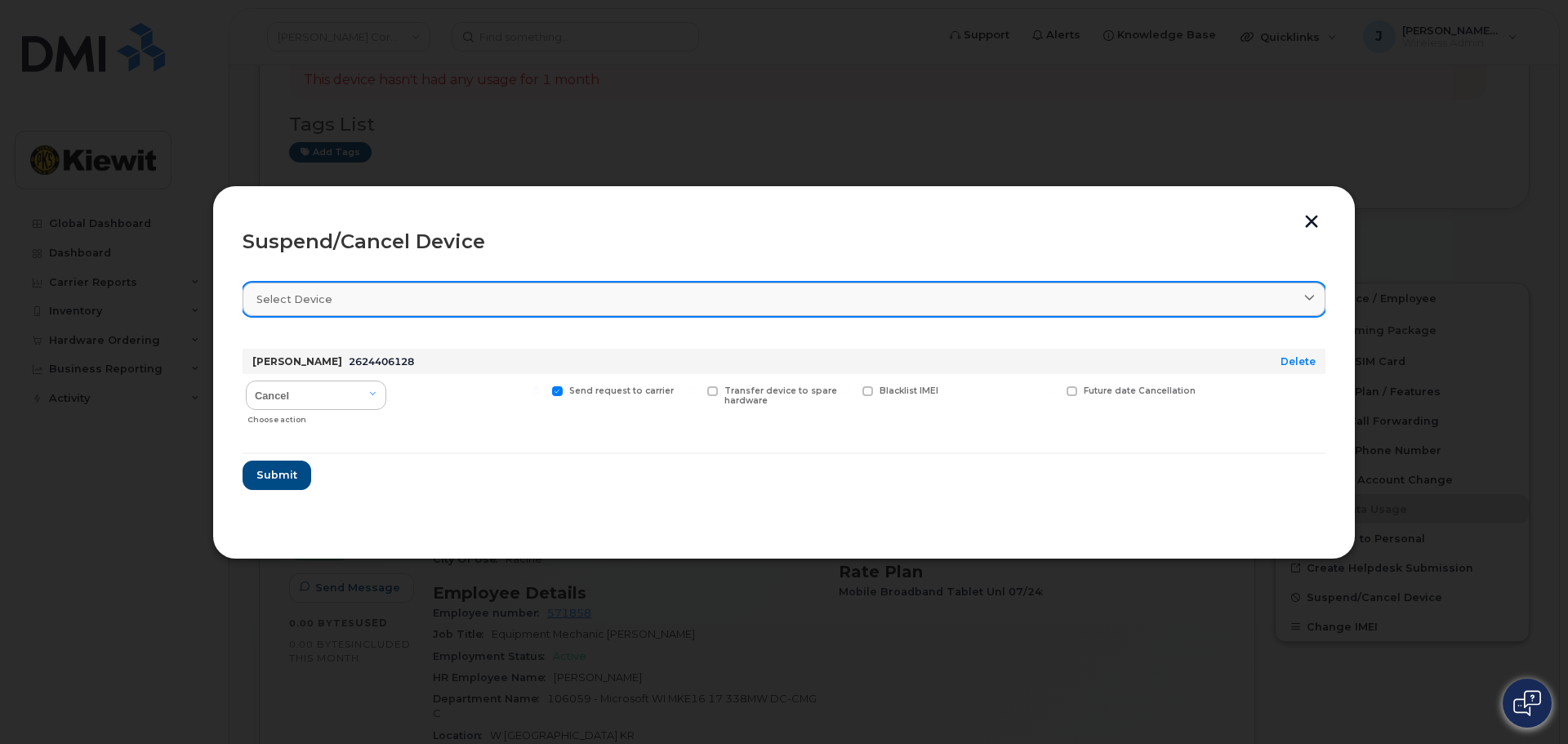
click at [295, 302] on span "Select device" at bounding box center [294, 299] width 76 height 16
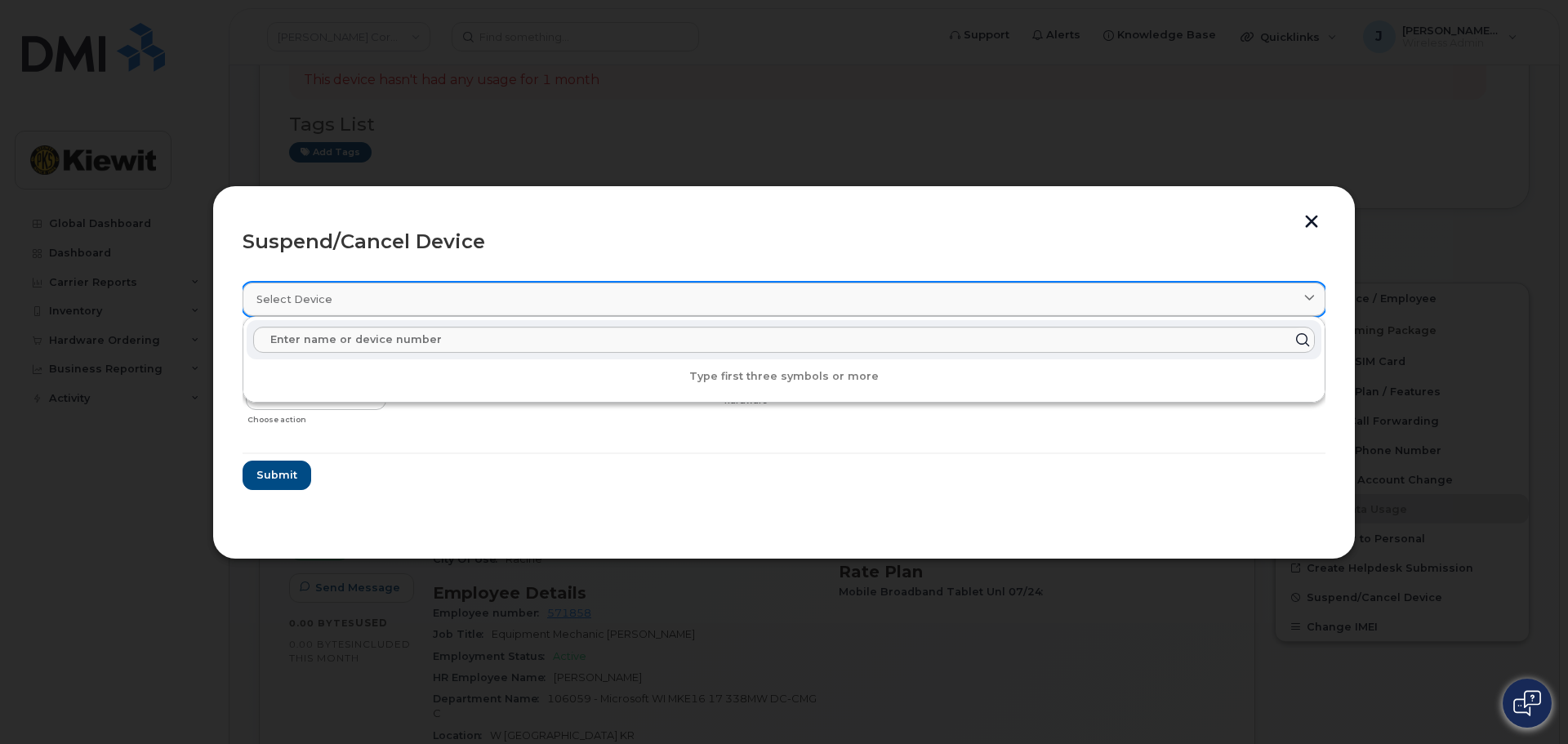
click at [426, 299] on div "Select device" at bounding box center [784, 299] width 1055 height 16
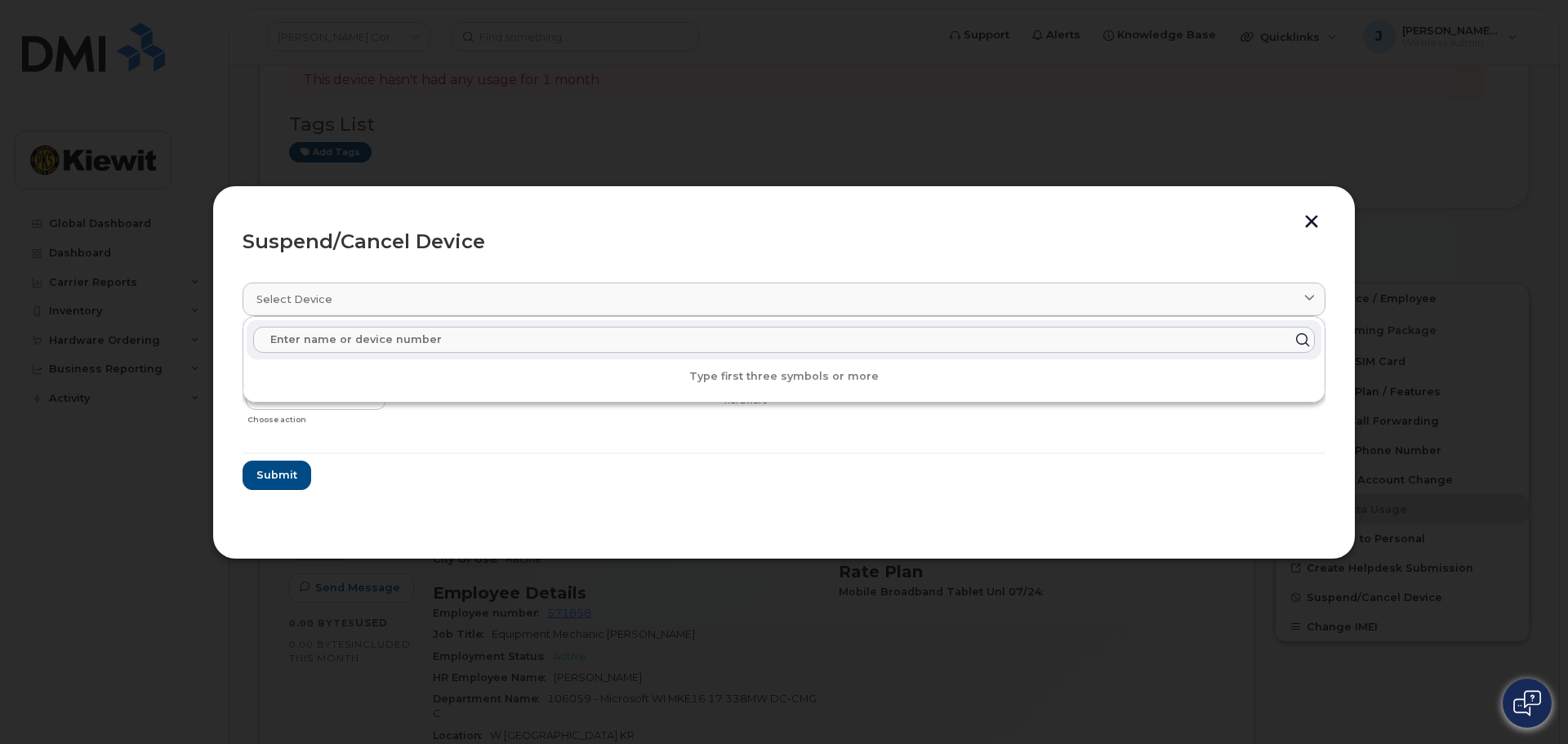
paste input "[PHONE_NUMBER]"
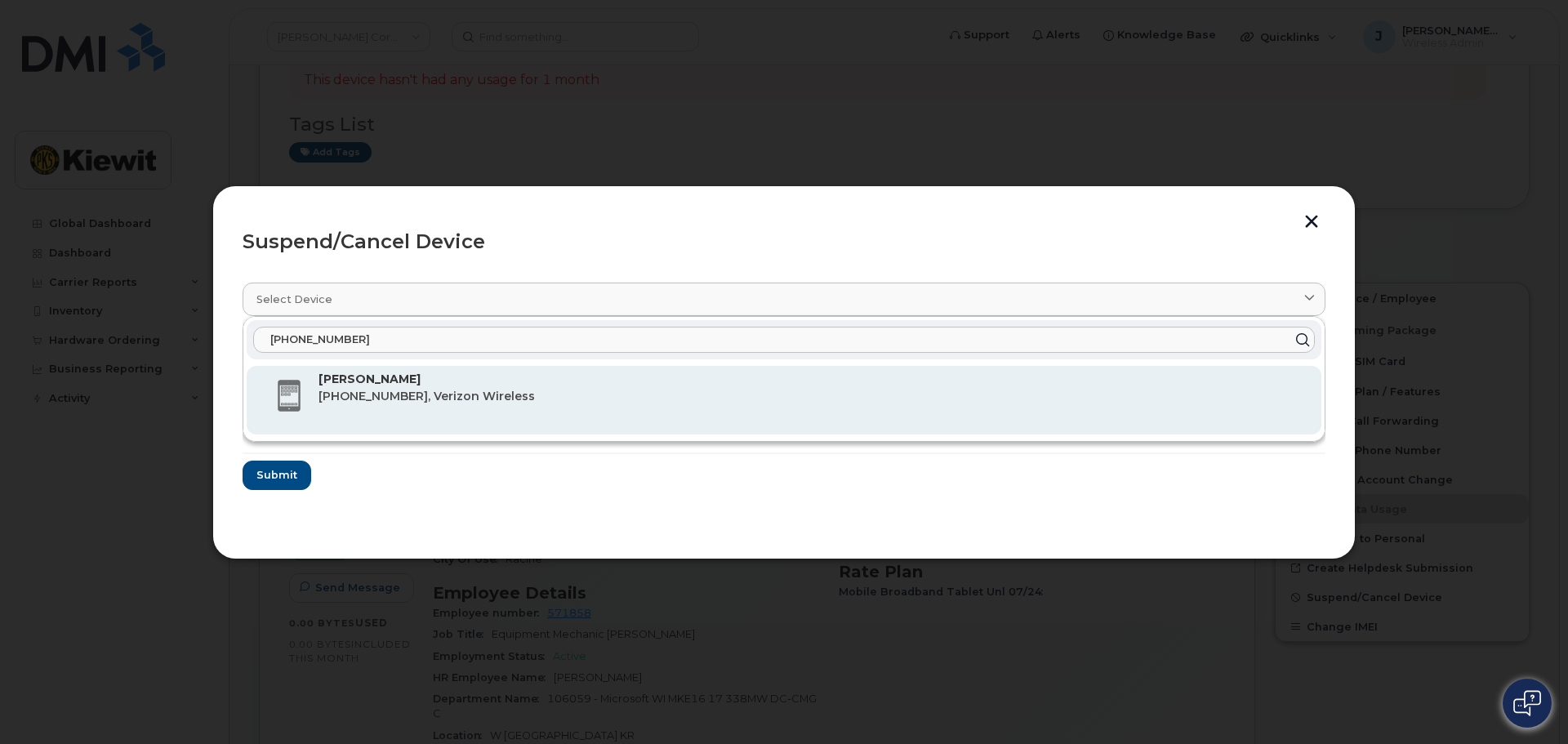
type input "[PHONE_NUMBER]"
click at [413, 397] on span "262-440-6128, Verizon Wireless" at bounding box center [426, 396] width 216 height 15
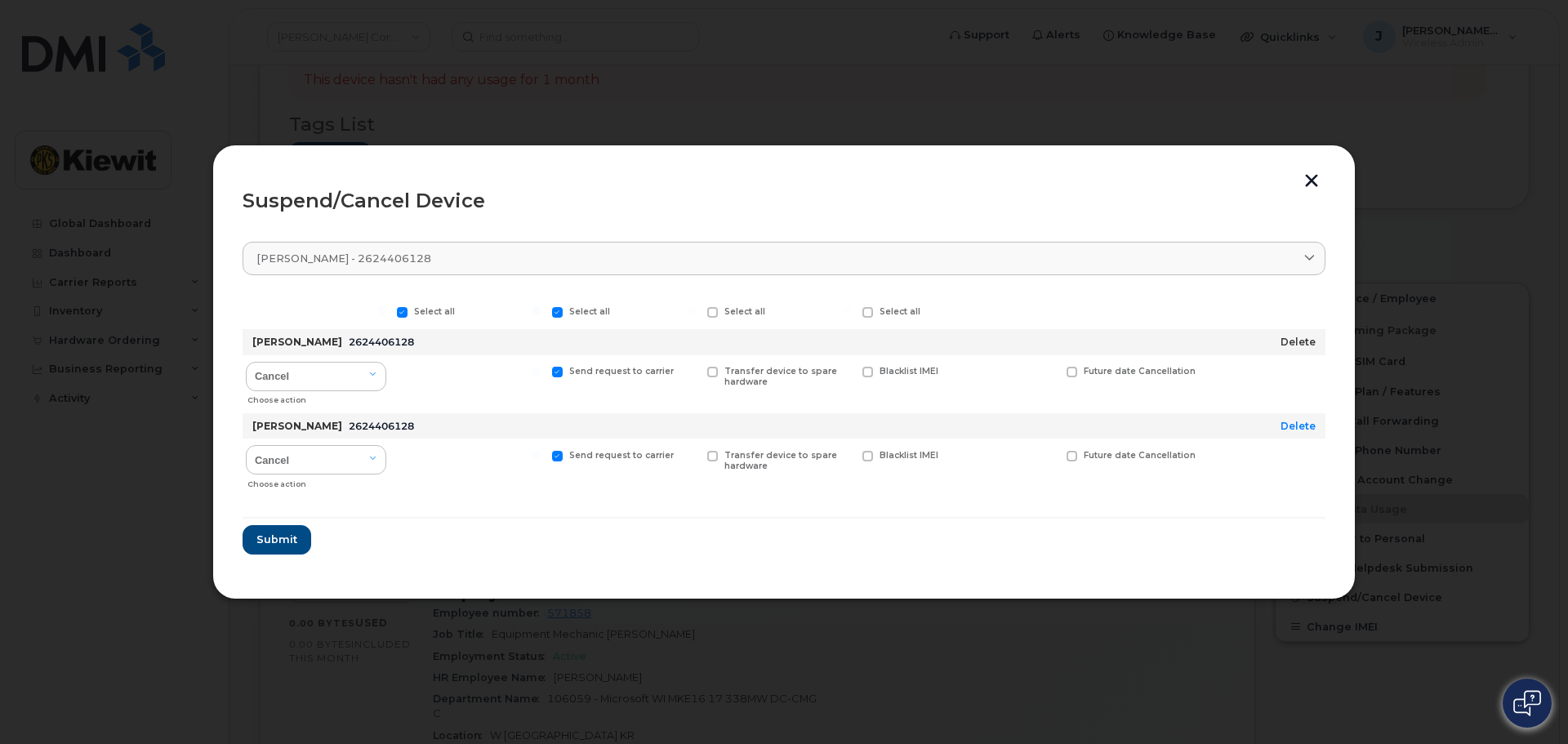
click at [1299, 344] on link "Delete" at bounding box center [1298, 341] width 35 height 12
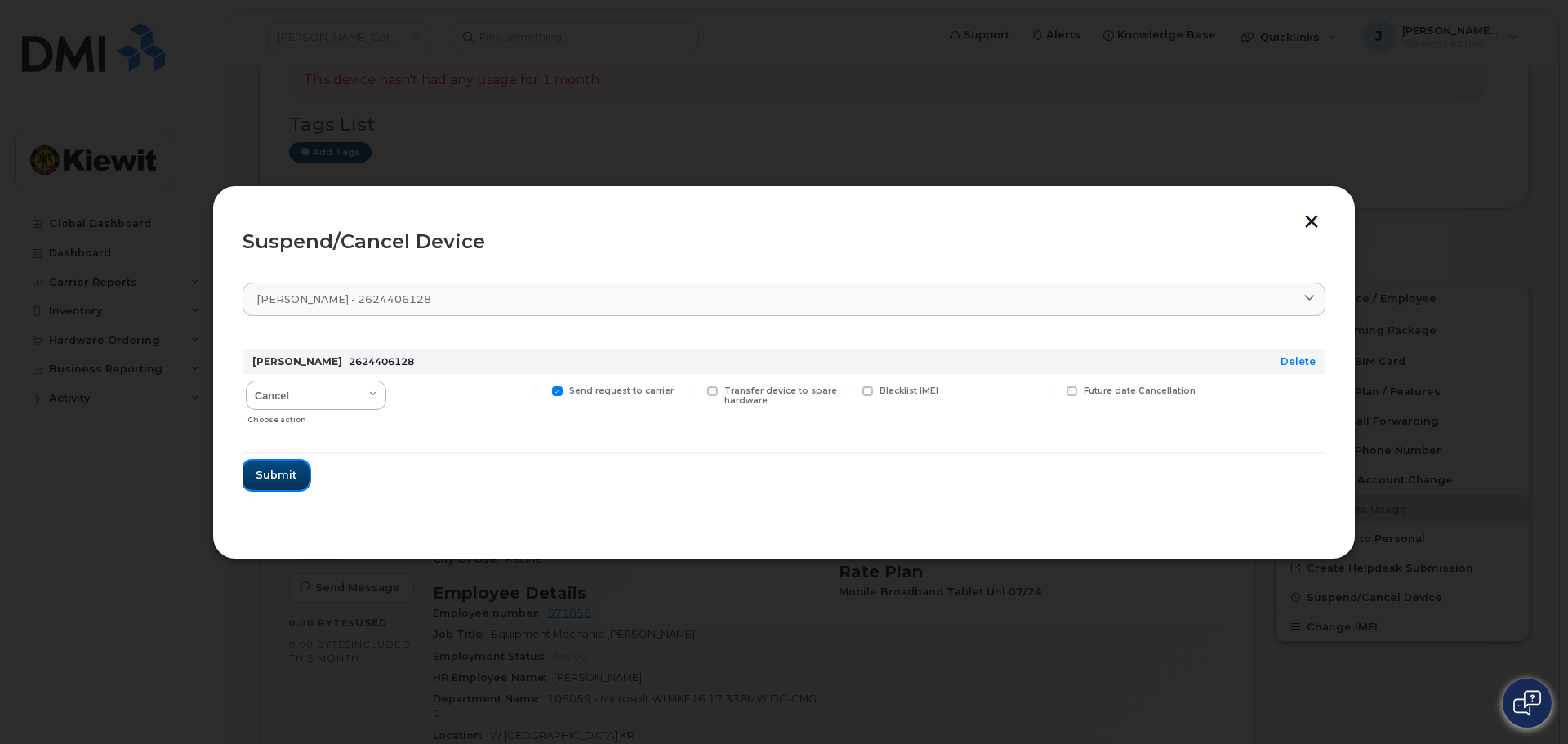
drag, startPoint x: 265, startPoint y: 475, endPoint x: 310, endPoint y: 399, distance: 88.3
click at [309, 400] on form "MICHAEL ARCHIBEQUE 2624406128 Delete Cancel Suspend - Reduced Rate Suspend - Fu…" at bounding box center [784, 413] width 1083 height 154
click at [310, 398] on select "Cancel Suspend - Reduced Rate Suspend - Full Rate Suspend - Lost Device/Stolen …" at bounding box center [316, 395] width 141 height 29
click at [364, 389] on select "Cancel Suspend - Reduced Rate Suspend - Full Rate Suspend - Lost Device/Stolen …" at bounding box center [316, 395] width 141 height 29
click at [331, 400] on select "Cancel Suspend - Reduced Rate Suspend - Full Rate Suspend - Lost Device/Stolen …" at bounding box center [316, 395] width 141 height 29
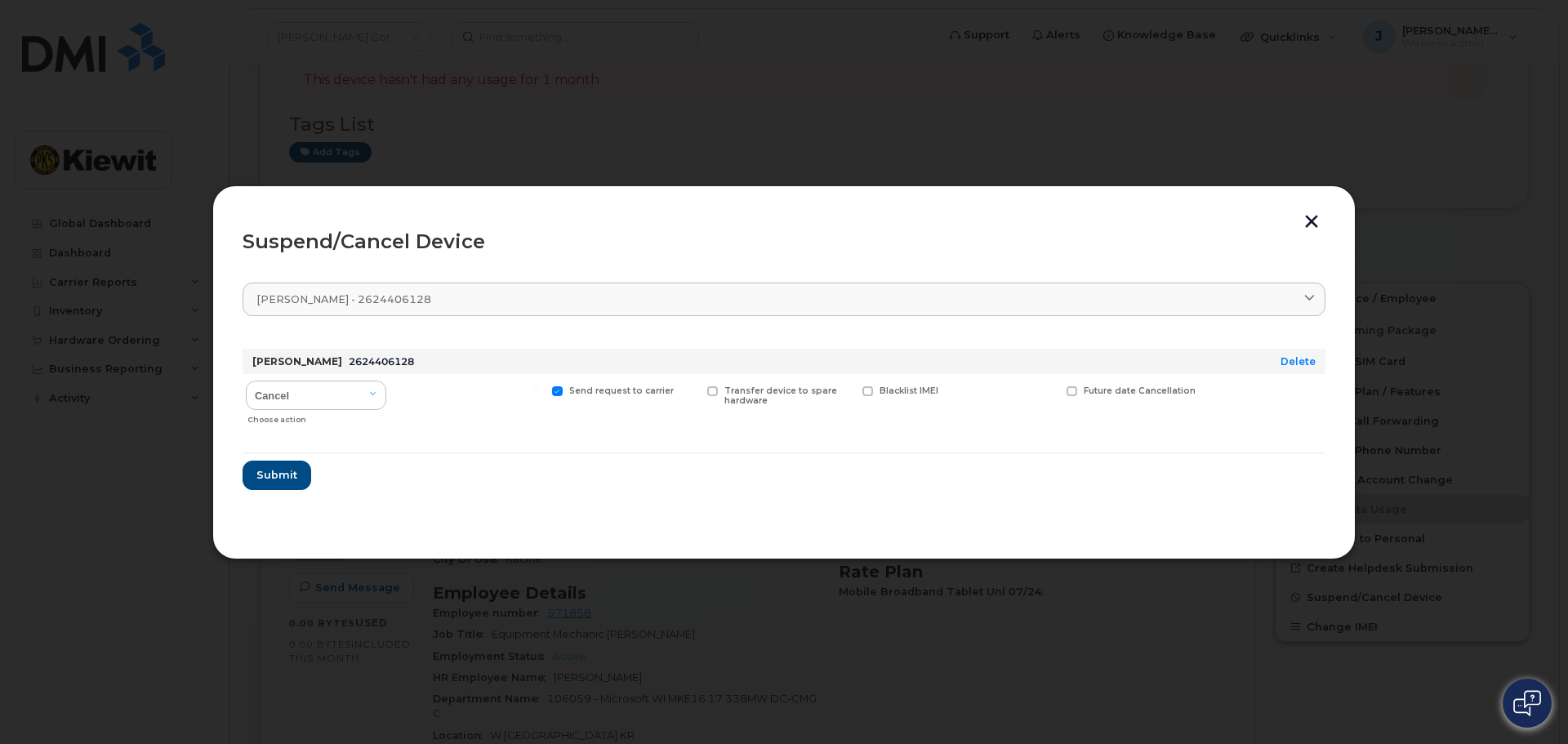
click at [420, 379] on div at bounding box center [468, 403] width 151 height 58
drag, startPoint x: 252, startPoint y: 366, endPoint x: 463, endPoint y: 334, distance: 213.4
click at [343, 352] on div "MICHAEL ARCHIBEQUE 2624406128" at bounding box center [741, 362] width 984 height 26
click at [349, 395] on select "Cancel Suspend - Reduced Rate Suspend - Full Rate Suspend - Lost Device/Stolen …" at bounding box center [316, 395] width 141 height 29
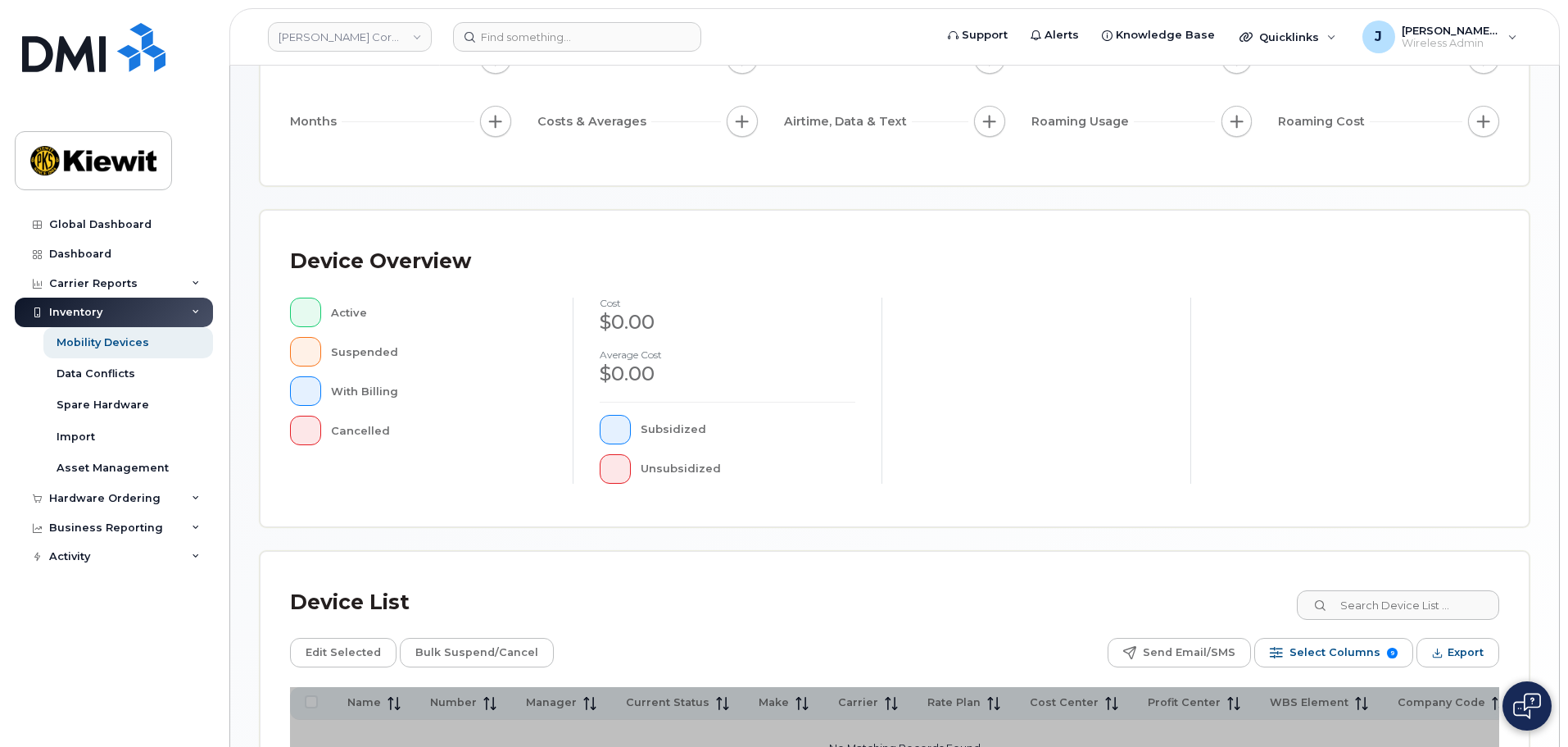
scroll to position [380, 0]
